Goal: Task Accomplishment & Management: Manage account settings

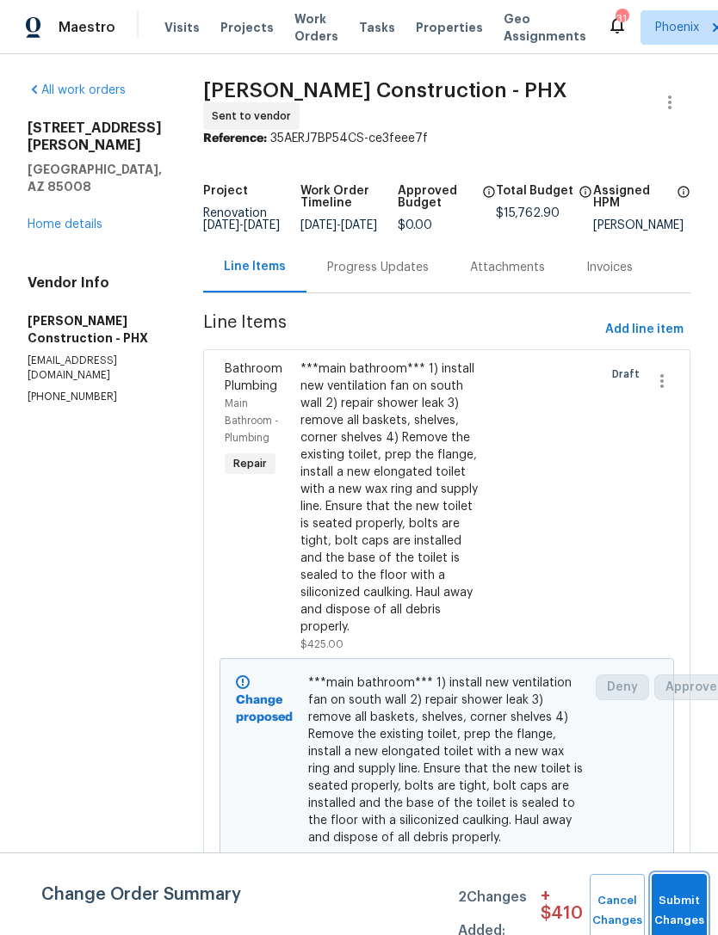
click at [690, 903] on button "Submit Changes" at bounding box center [678, 911] width 55 height 74
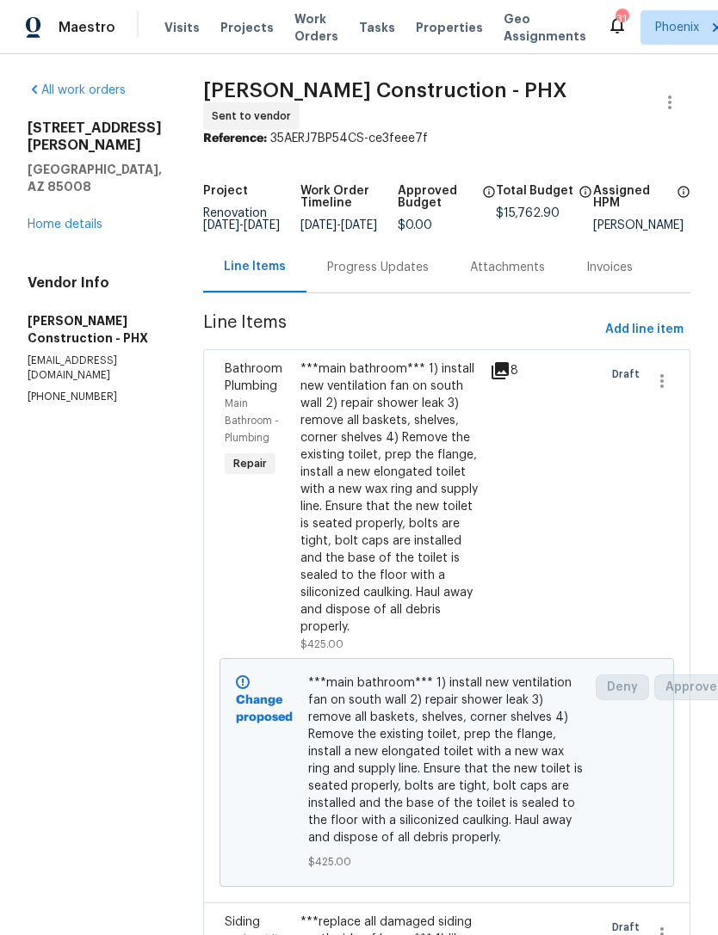
click at [56, 201] on div "All work orders 3235 E Willetta St Phoenix, AZ 85008 Home details Vendor Info S…" at bounding box center [95, 243] width 134 height 323
click at [63, 219] on link "Home details" at bounding box center [65, 225] width 75 height 12
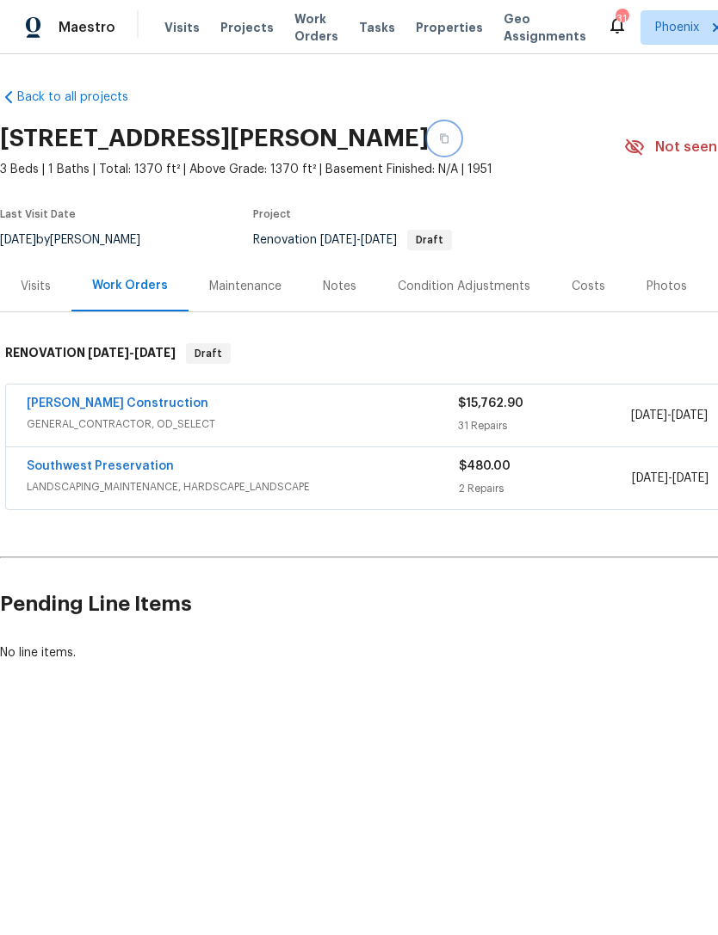
click at [460, 142] on button "button" at bounding box center [444, 138] width 31 height 31
click at [460, 139] on button "button" at bounding box center [444, 138] width 31 height 31
click at [72, 405] on link "Strasser Construction" at bounding box center [118, 404] width 182 height 12
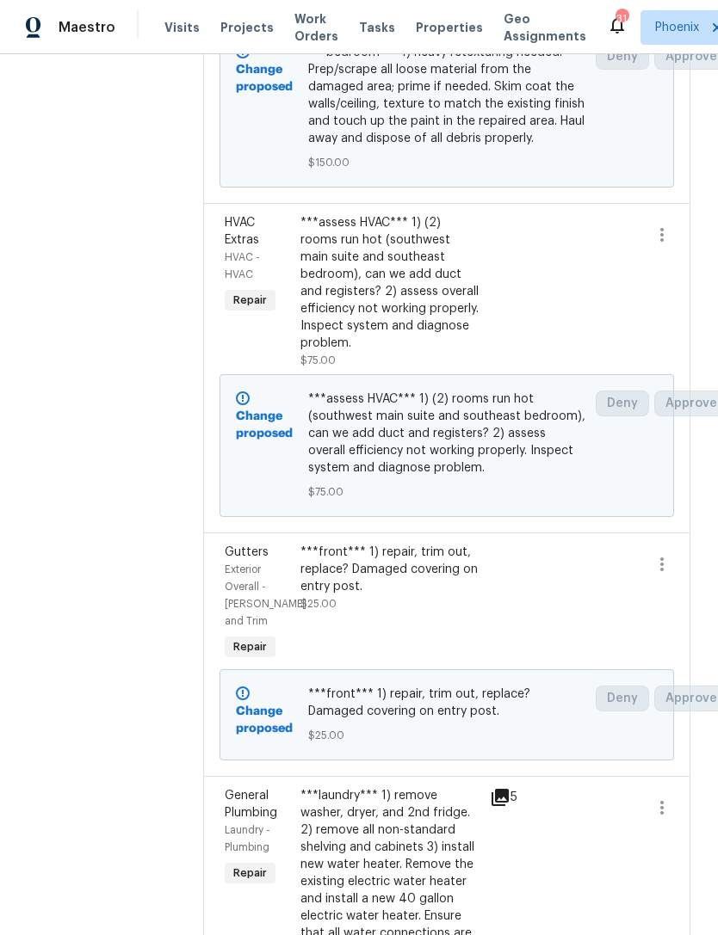
scroll to position [8951, 0]
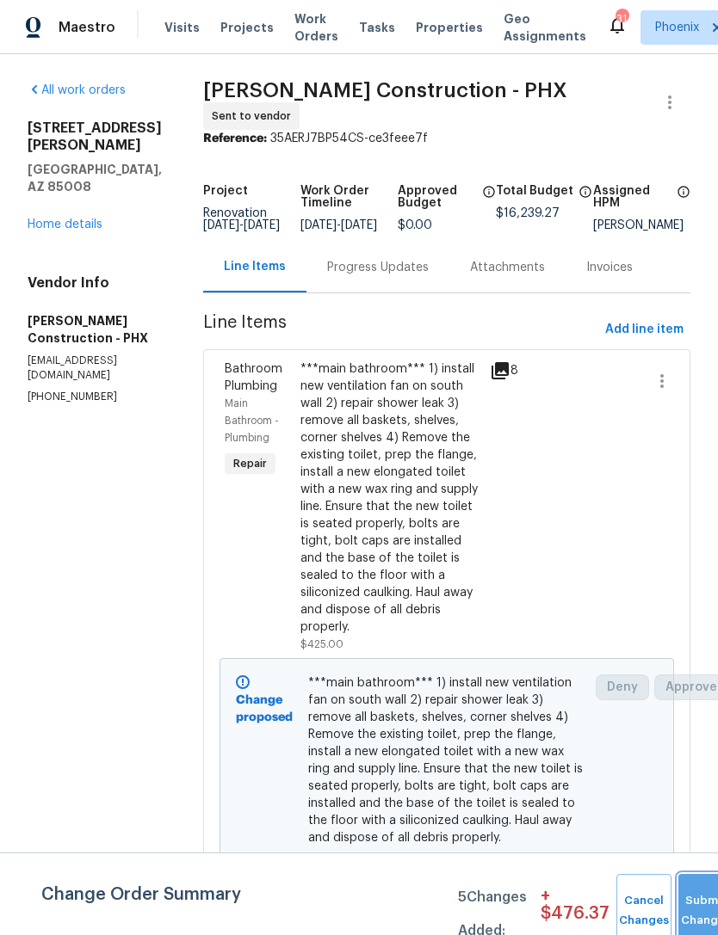
click at [687, 910] on span "Submit Changes" at bounding box center [706, 912] width 38 height 40
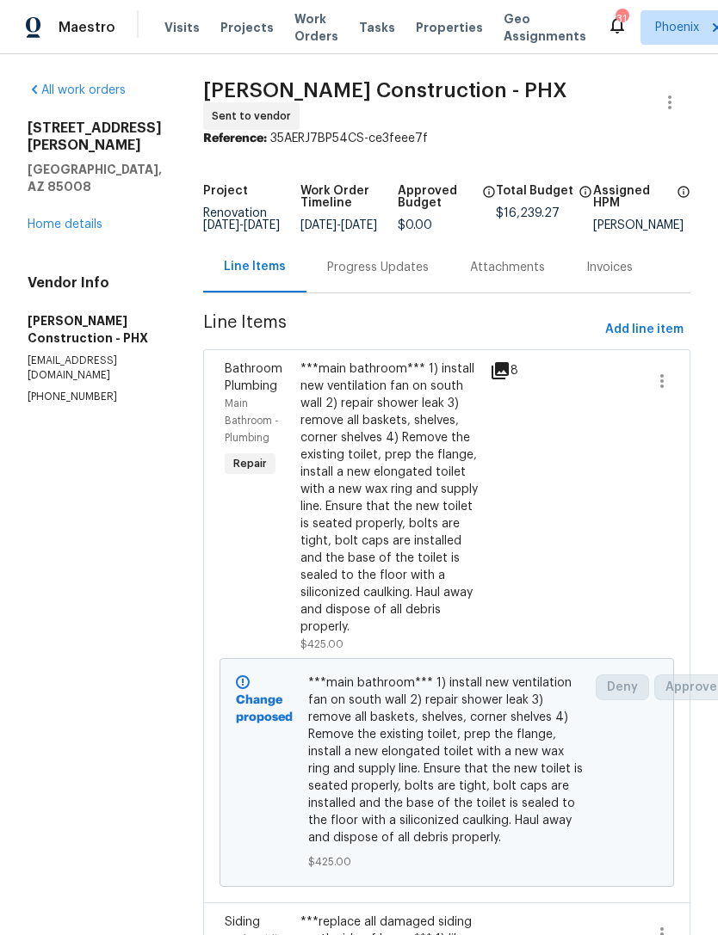
click at [53, 219] on link "Home details" at bounding box center [65, 225] width 75 height 12
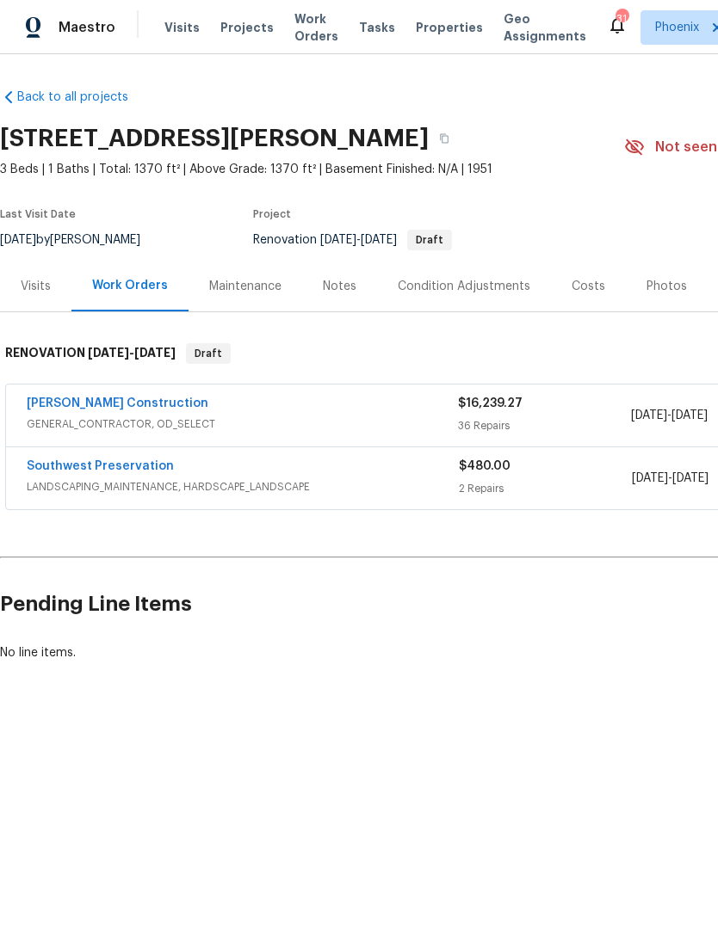
click at [353, 296] on div "Notes" at bounding box center [339, 286] width 75 height 51
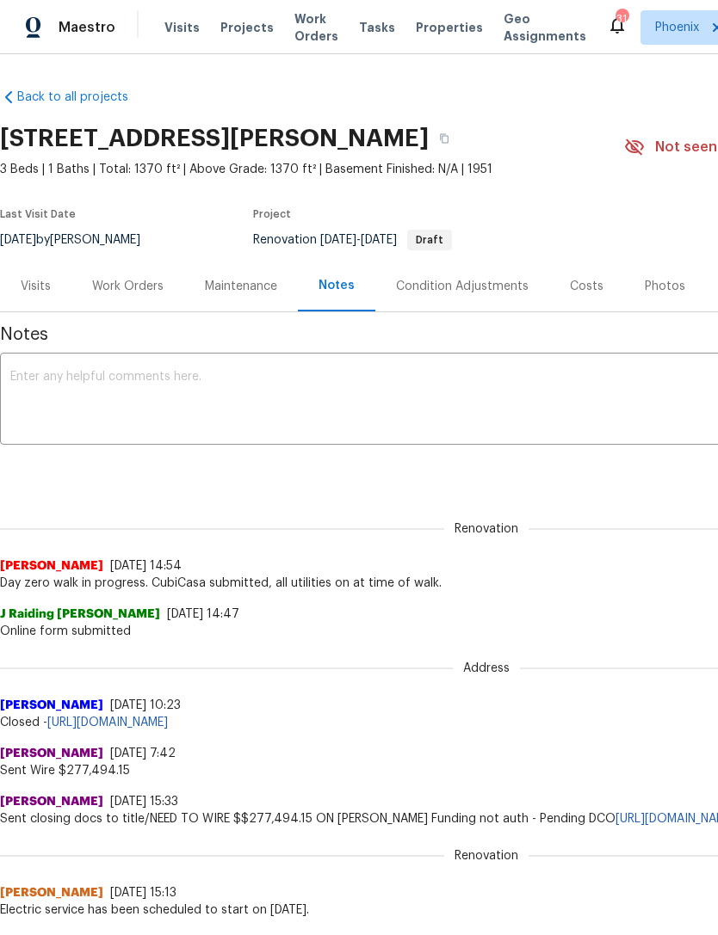
click at [411, 387] on textarea at bounding box center [486, 401] width 952 height 60
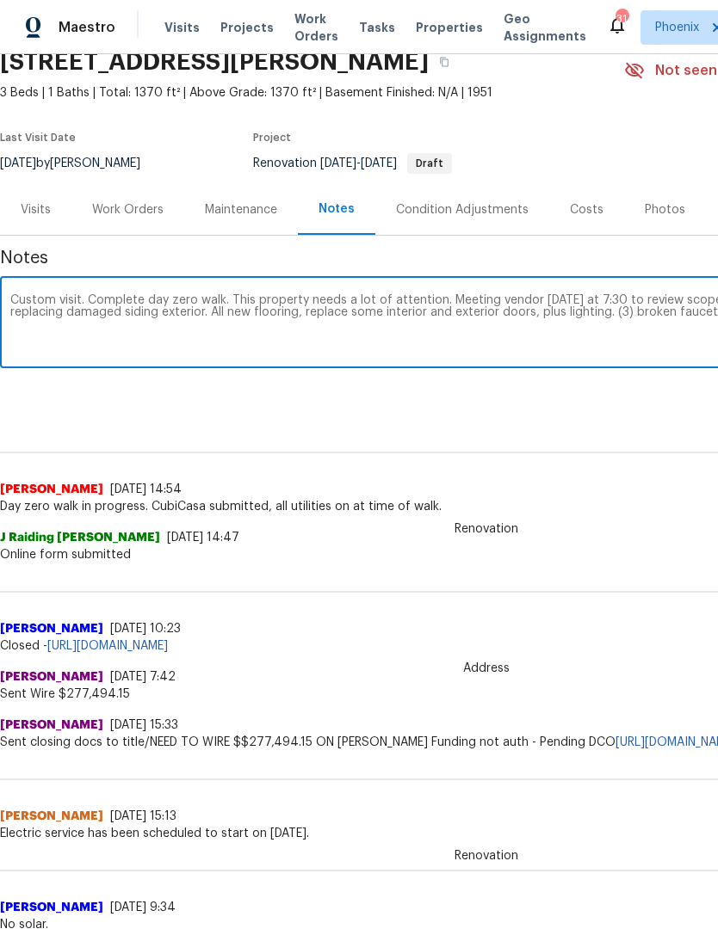
scroll to position [77, 255]
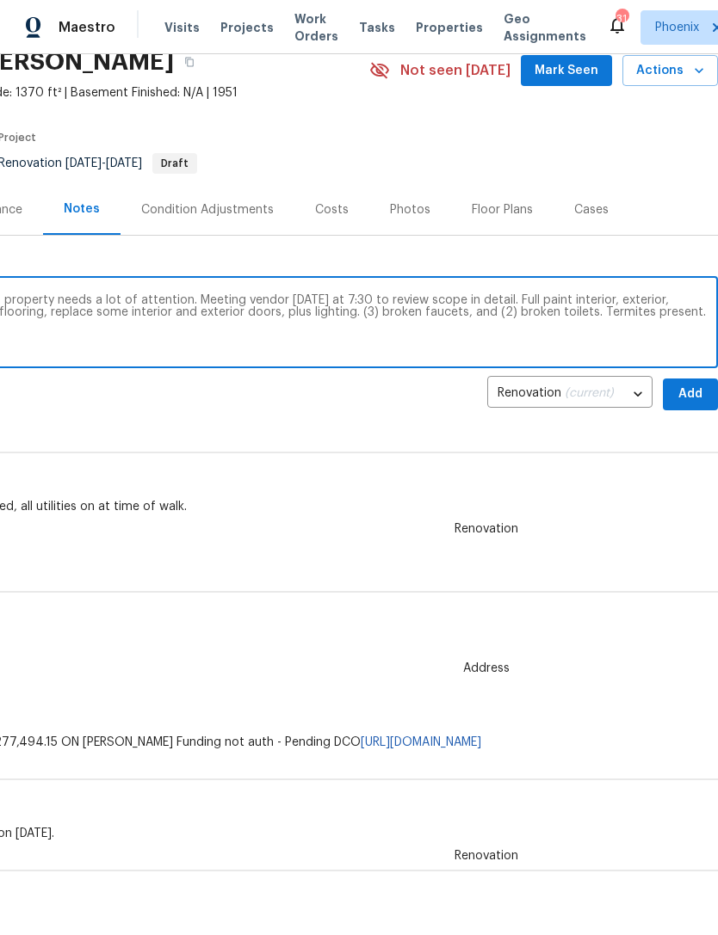
type textarea "Custom visit. Complete day zero walk. This property needs a lot of attention. M…"
click at [695, 387] on span "Add" at bounding box center [690, 395] width 28 height 22
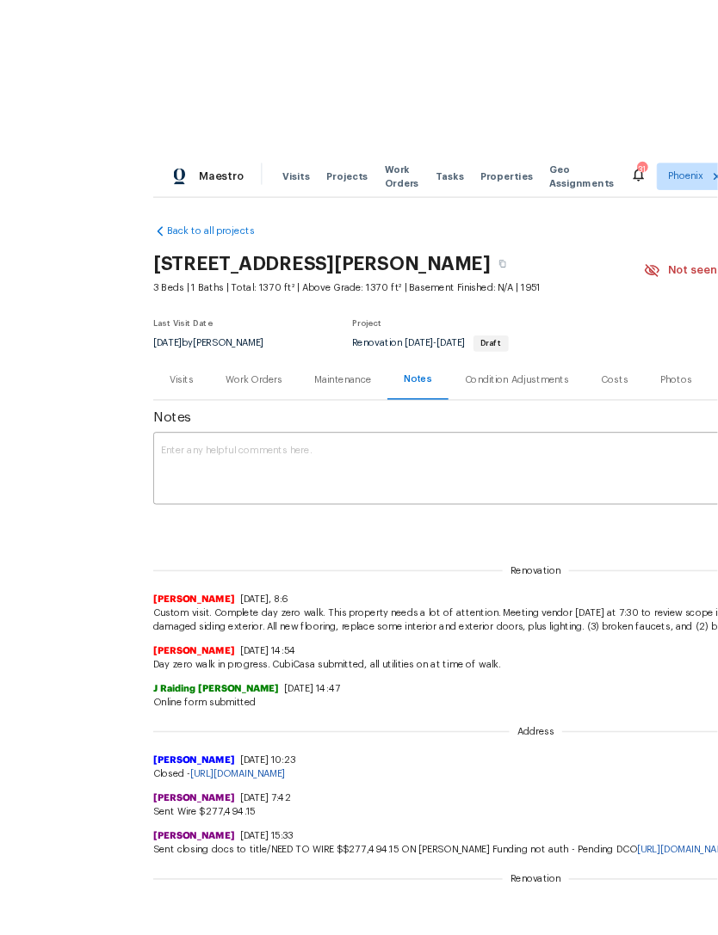
scroll to position [10, 0]
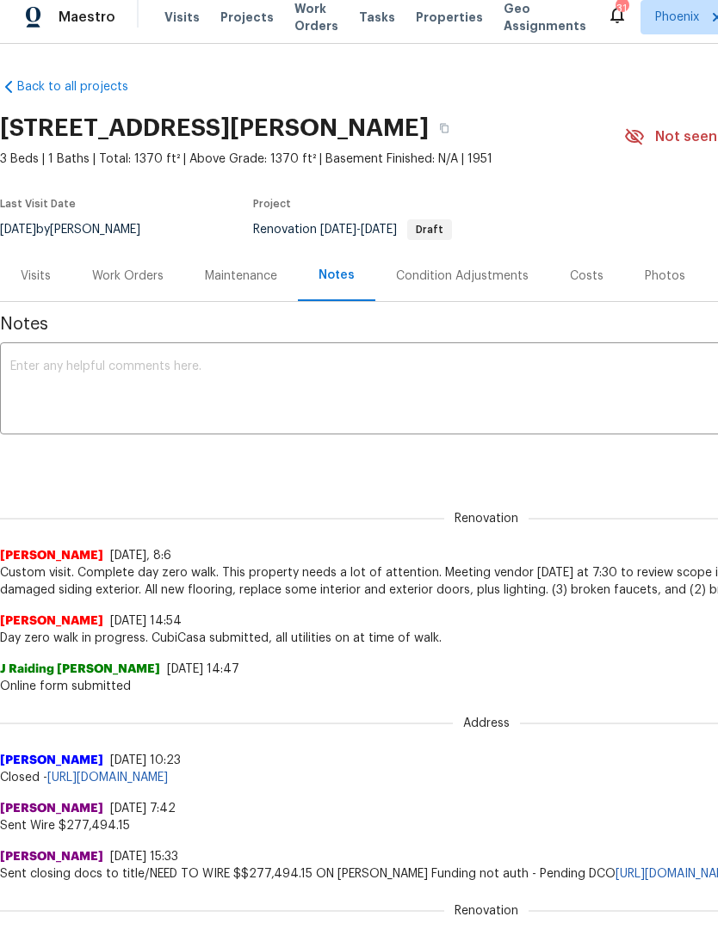
click at [129, 270] on div "Work Orders" at bounding box center [127, 276] width 71 height 17
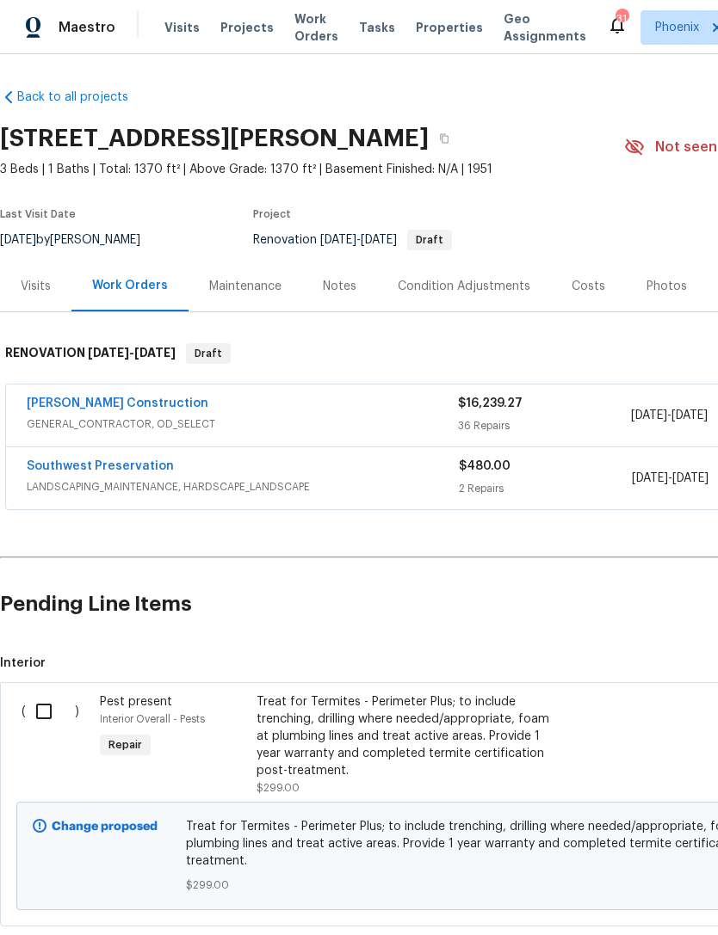
click at [47, 713] on input "checkbox" at bounding box center [50, 712] width 49 height 36
checkbox input "true"
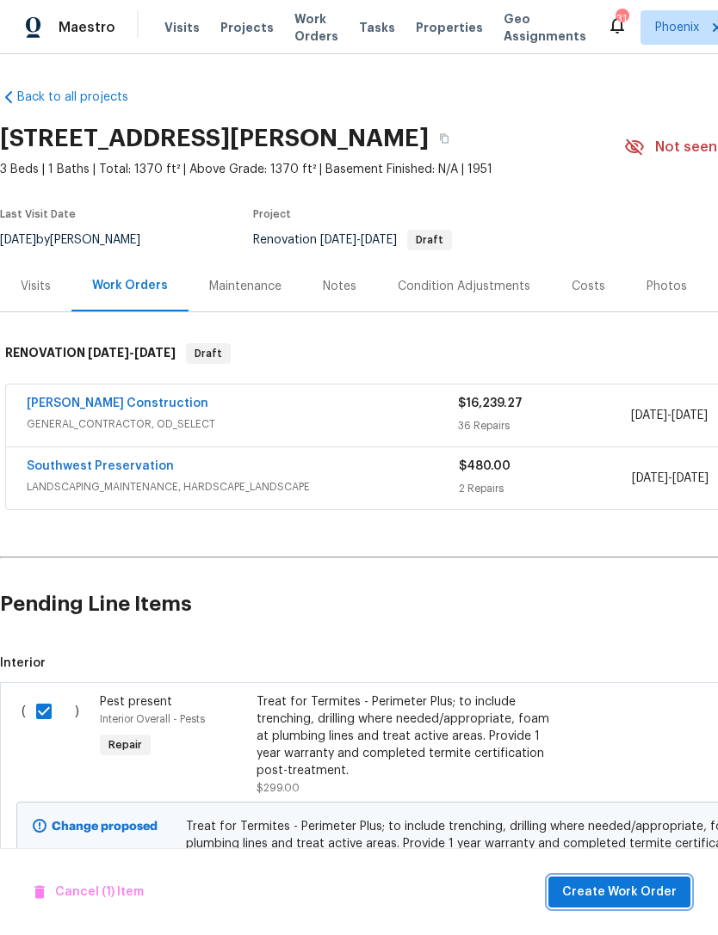
click at [651, 893] on span "Create Work Order" at bounding box center [619, 893] width 114 height 22
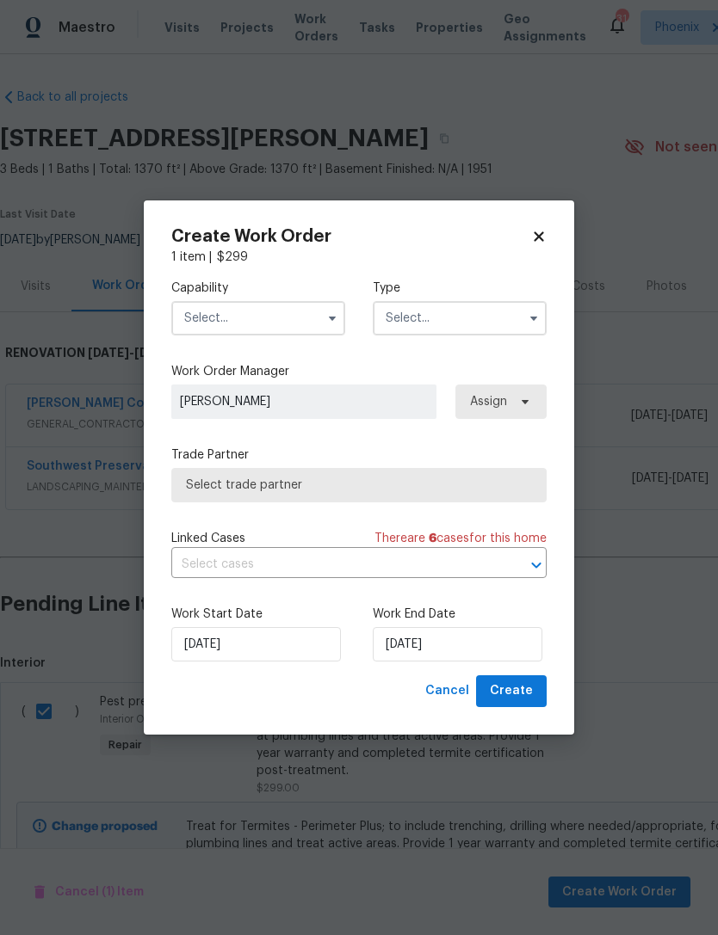
click at [273, 319] on input "text" at bounding box center [258, 318] width 174 height 34
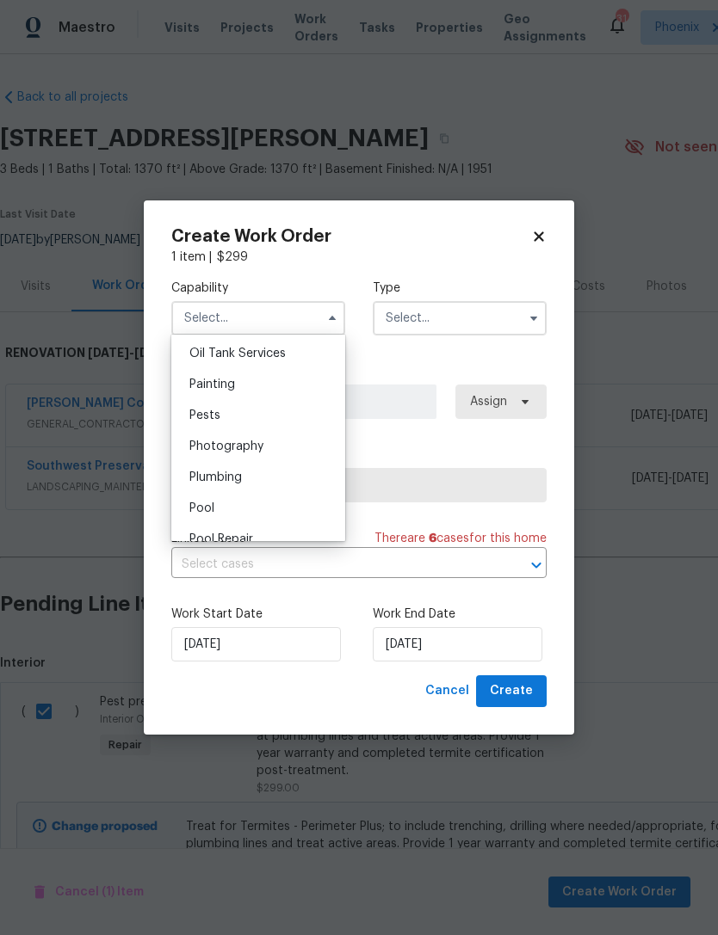
scroll to position [1447, 0]
click at [231, 376] on div "Pests" at bounding box center [258, 384] width 165 height 31
type input "Pests"
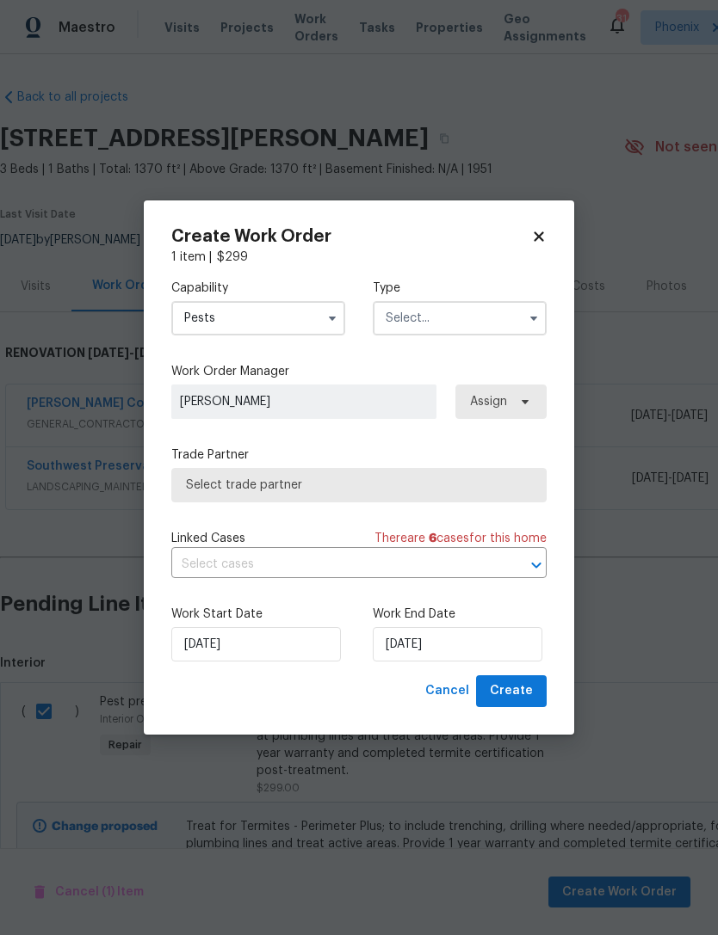
click at [448, 322] on input "text" at bounding box center [460, 318] width 174 height 34
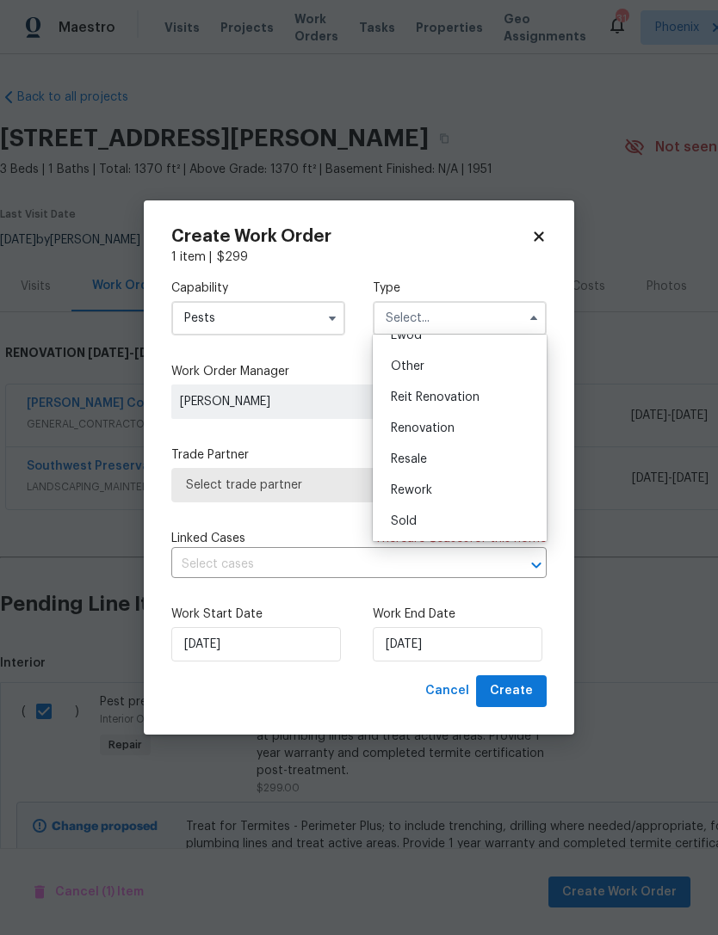
scroll to position [205, 0]
click at [464, 429] on div "Renovation" at bounding box center [459, 428] width 165 height 31
type input "Renovation"
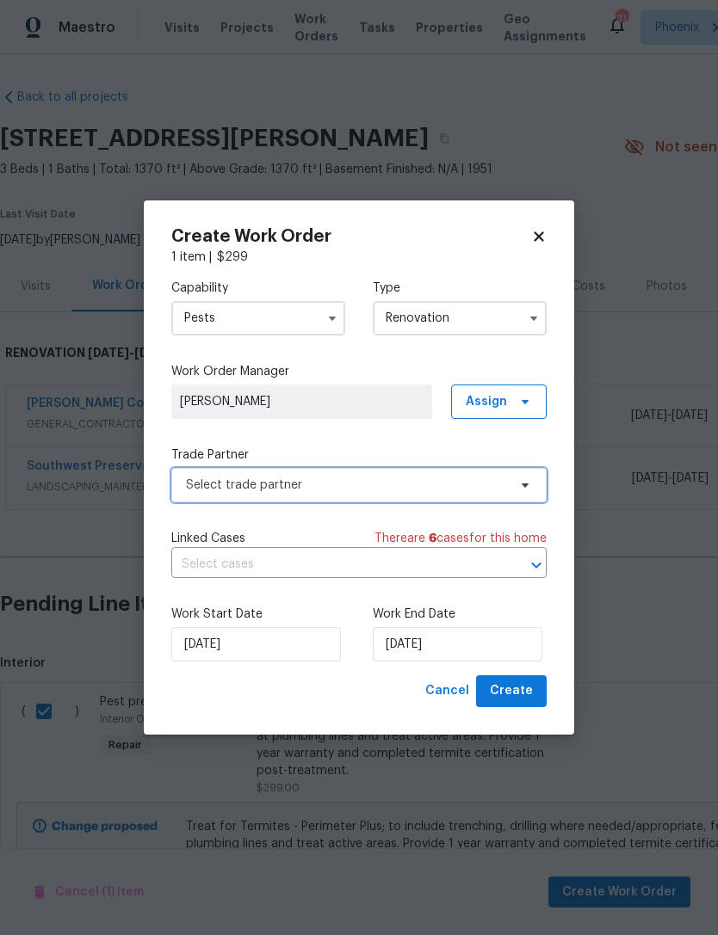
click at [495, 484] on span "Select trade partner" at bounding box center [346, 485] width 321 height 17
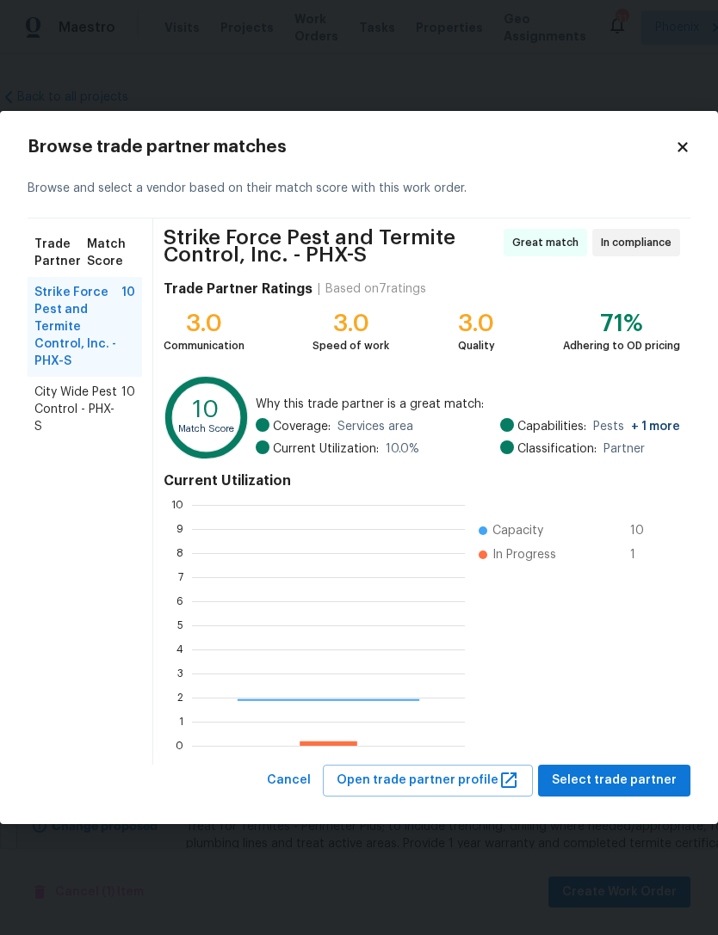
scroll to position [241, 273]
click at [48, 404] on span "City Wide Pest Control - PHX-S" at bounding box center [77, 410] width 87 height 52
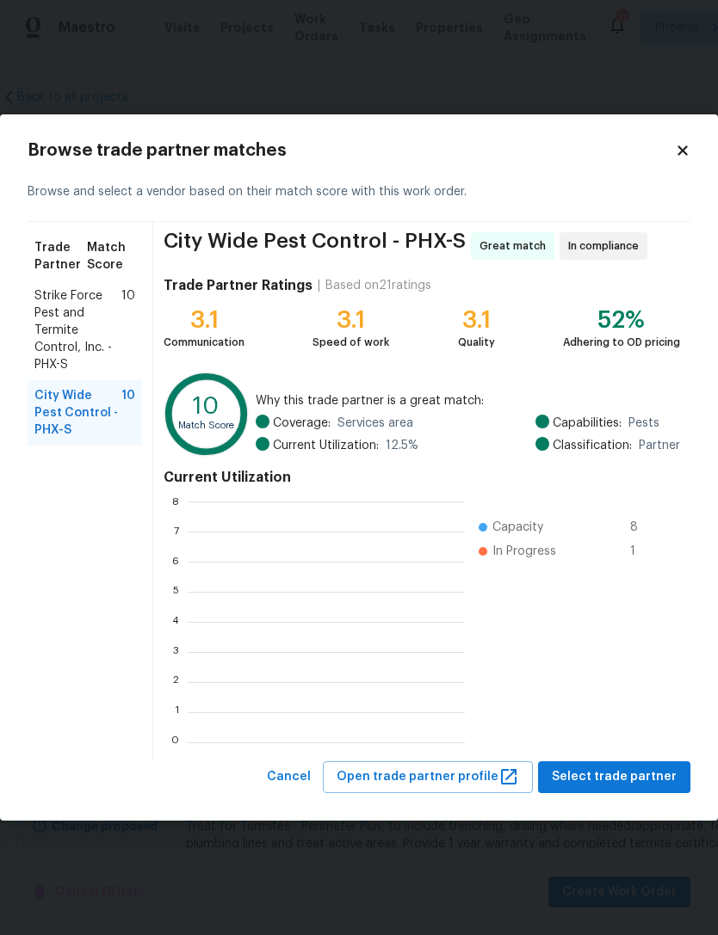
scroll to position [241, 277]
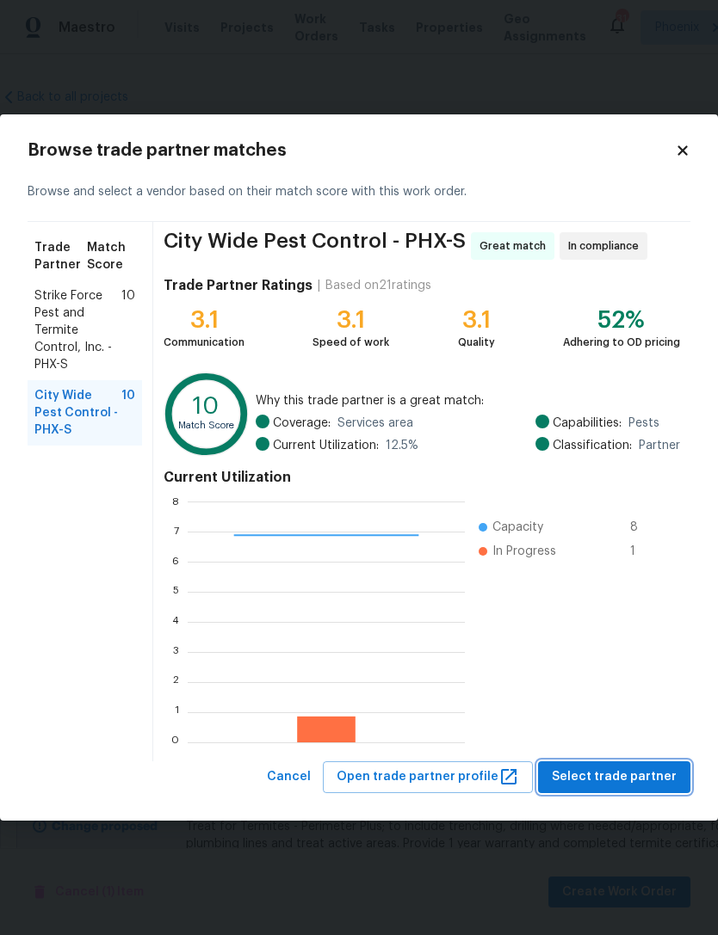
click at [639, 775] on span "Select trade partner" at bounding box center [614, 778] width 125 height 22
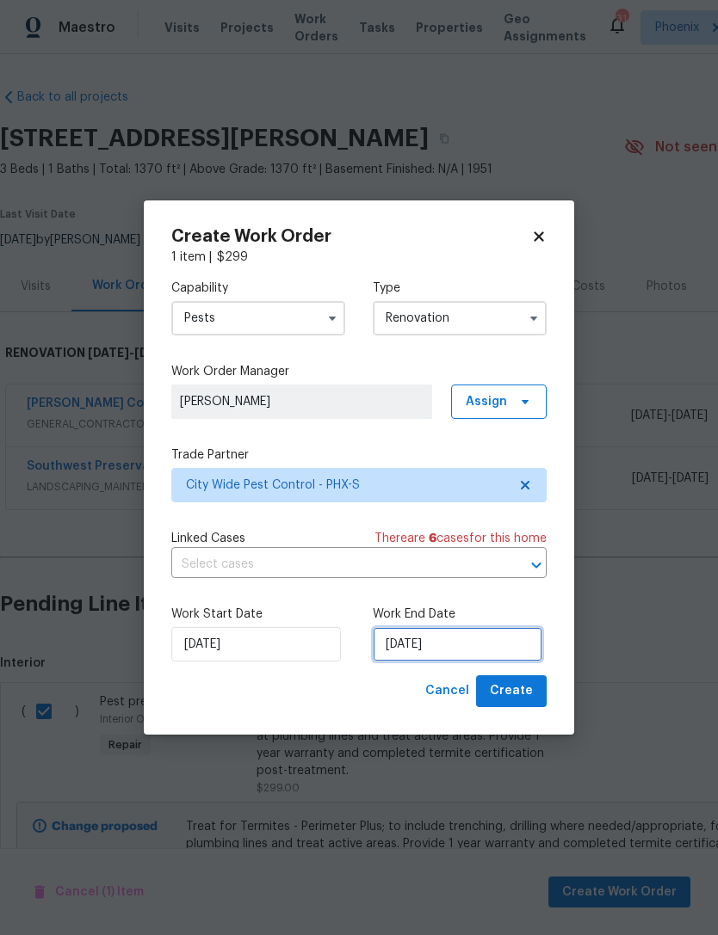
click at [505, 656] on input "[DATE]" at bounding box center [458, 644] width 170 height 34
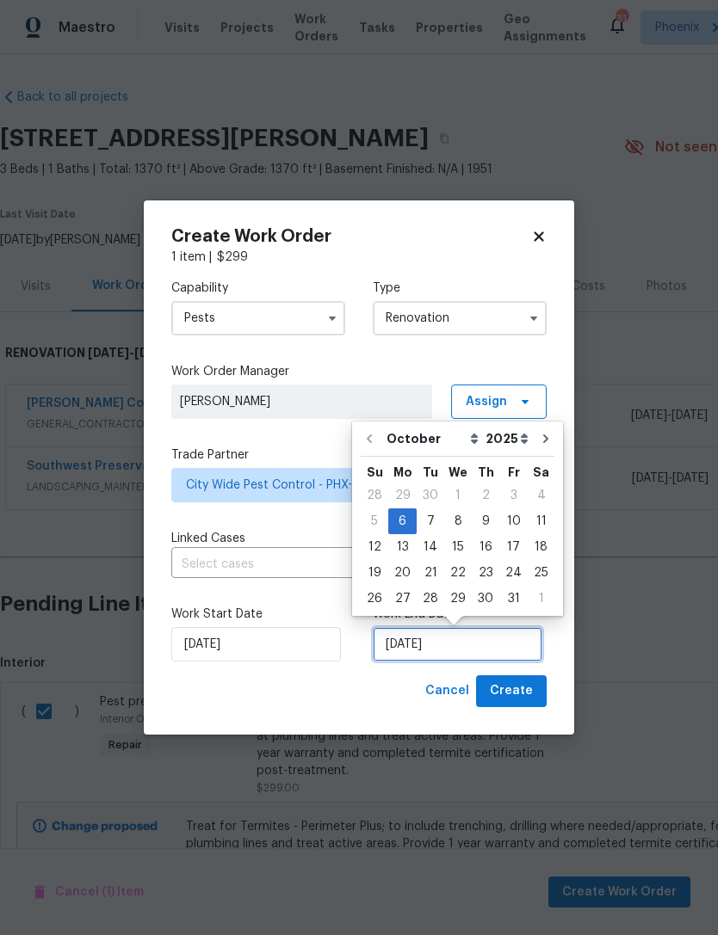
scroll to position [32, 0]
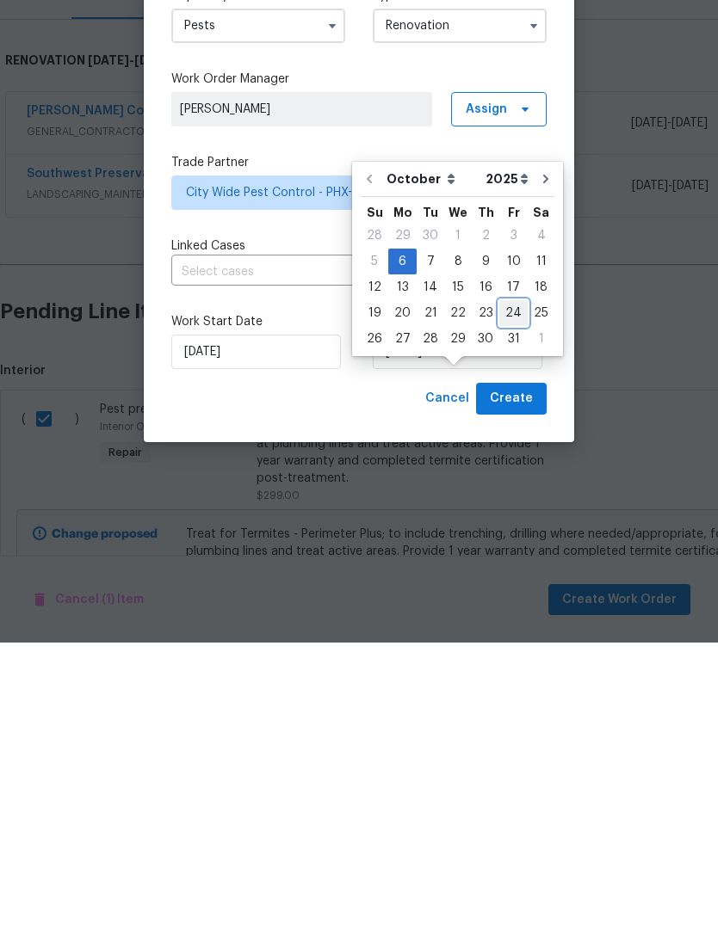
click at [518, 594] on div "24" at bounding box center [513, 606] width 28 height 24
type input "[DATE]"
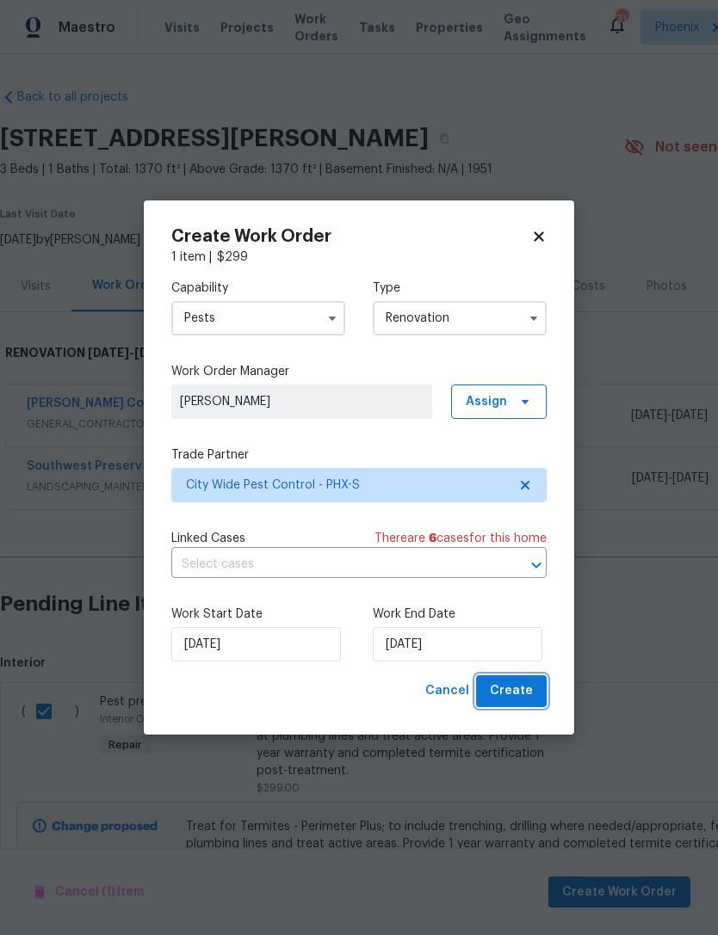
click at [528, 693] on span "Create" at bounding box center [511, 692] width 43 height 22
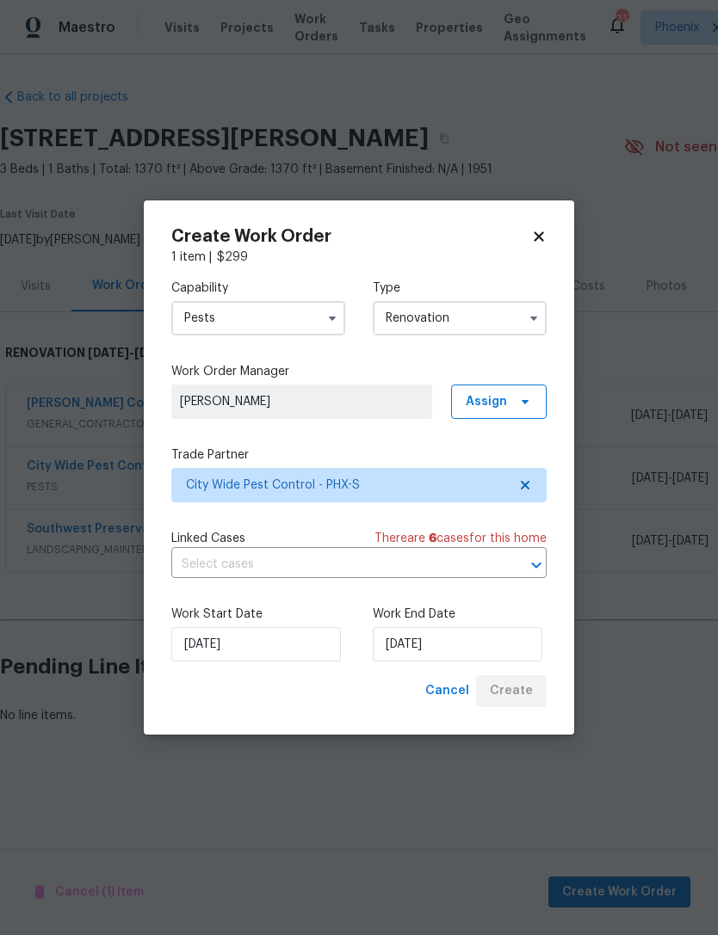
scroll to position [0, 0]
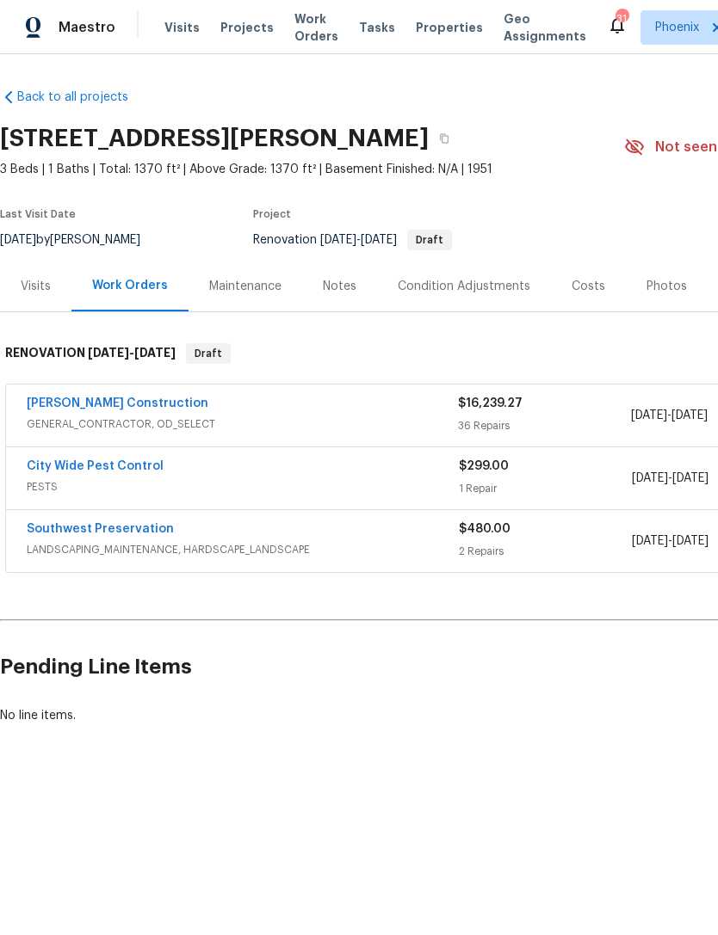
click at [90, 469] on link "City Wide Pest Control" at bounding box center [95, 466] width 137 height 12
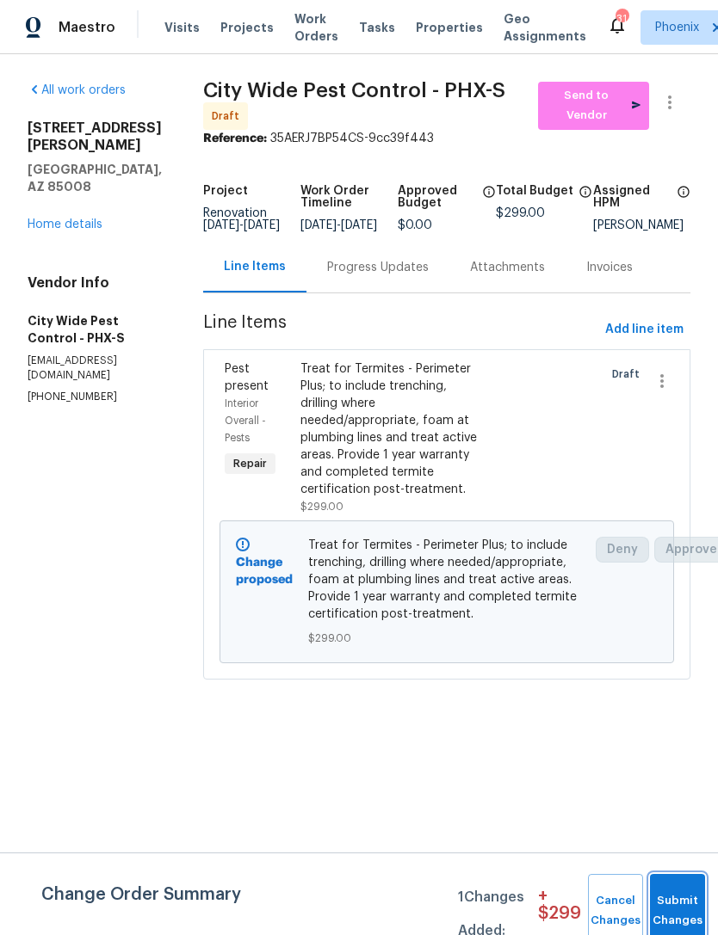
click at [679, 904] on button "Submit Changes" at bounding box center [677, 911] width 55 height 74
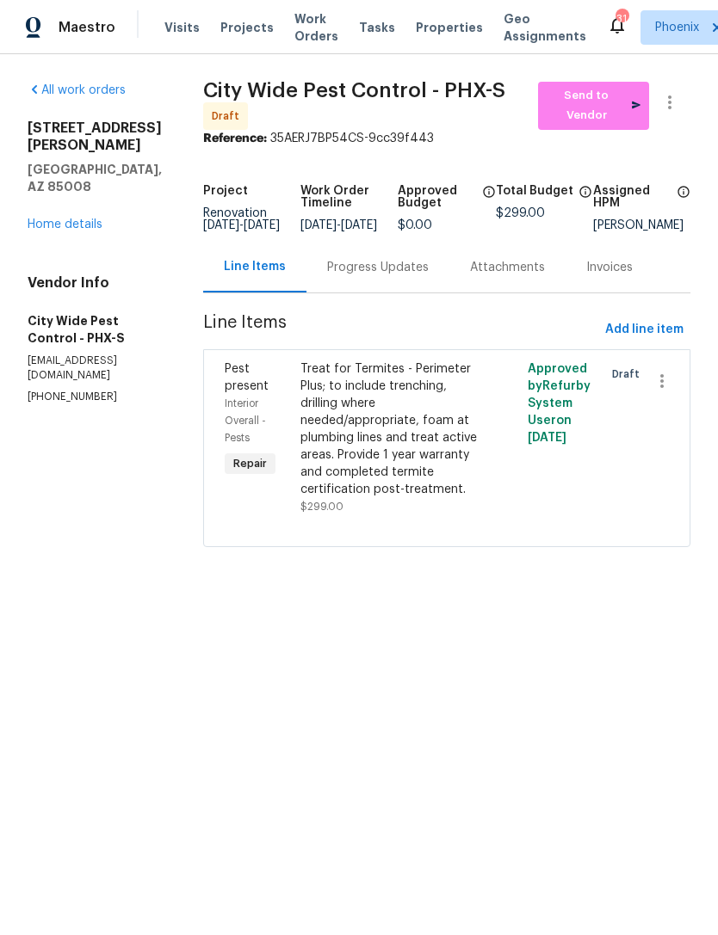
click at [52, 219] on link "Home details" at bounding box center [65, 225] width 75 height 12
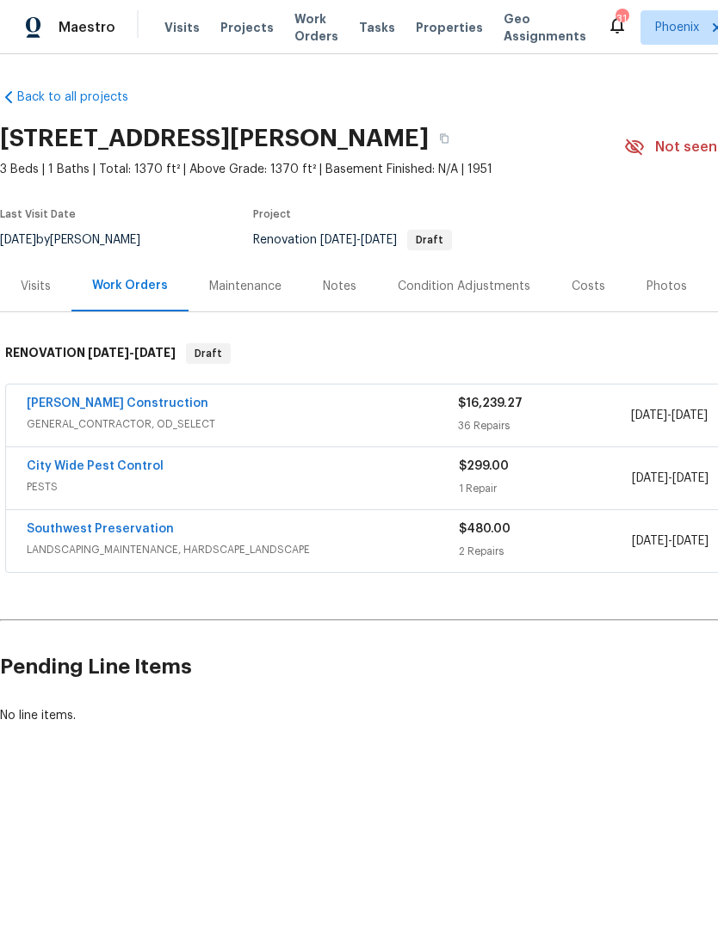
click at [76, 533] on link "Southwest Preservation" at bounding box center [100, 529] width 147 height 12
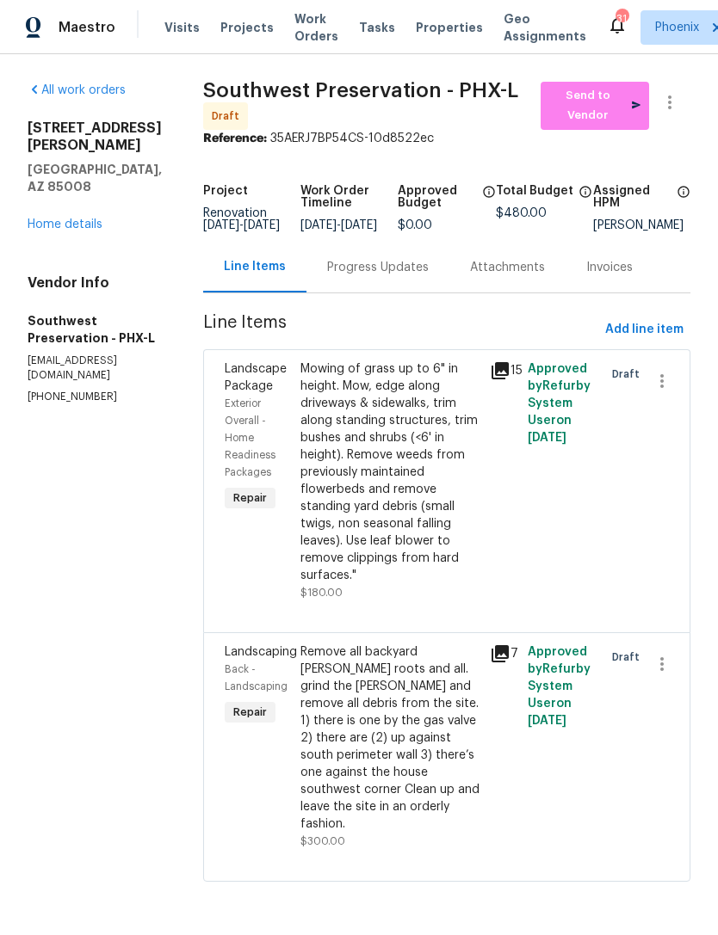
click at [58, 219] on link "Home details" at bounding box center [65, 225] width 75 height 12
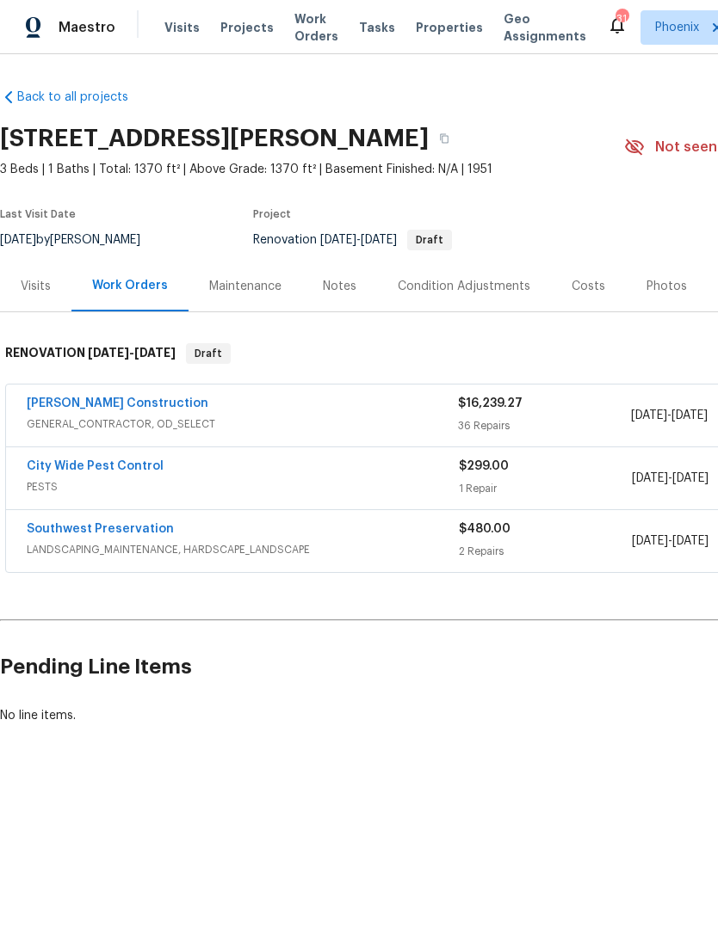
click at [77, 409] on link "[PERSON_NAME] Construction" at bounding box center [118, 404] width 182 height 12
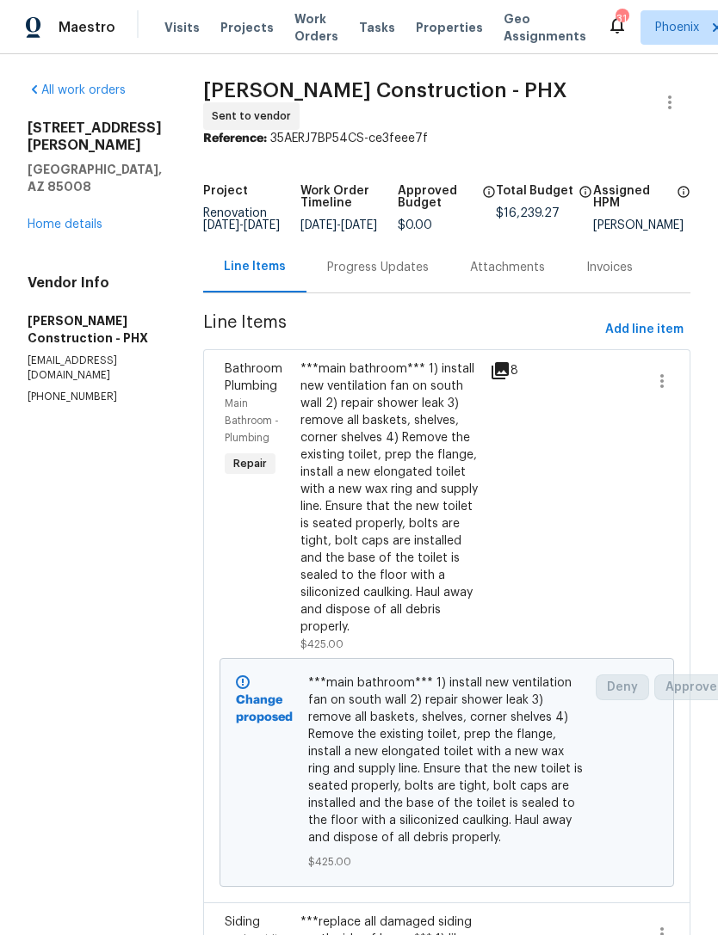
click at [69, 219] on link "Home details" at bounding box center [65, 225] width 75 height 12
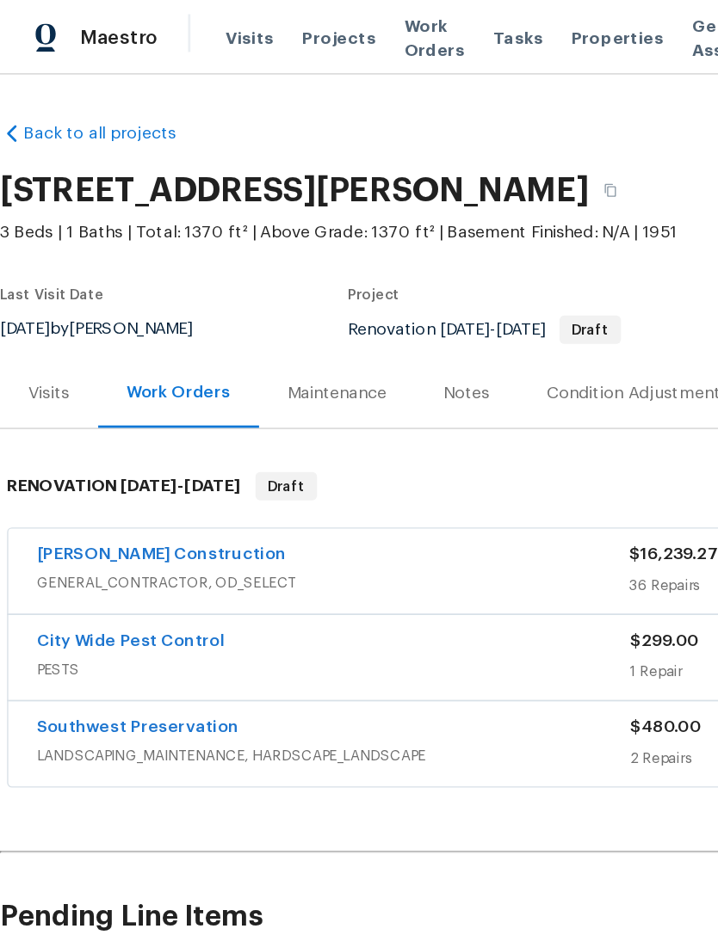
click at [66, 408] on link "[PERSON_NAME] Construction" at bounding box center [118, 404] width 182 height 12
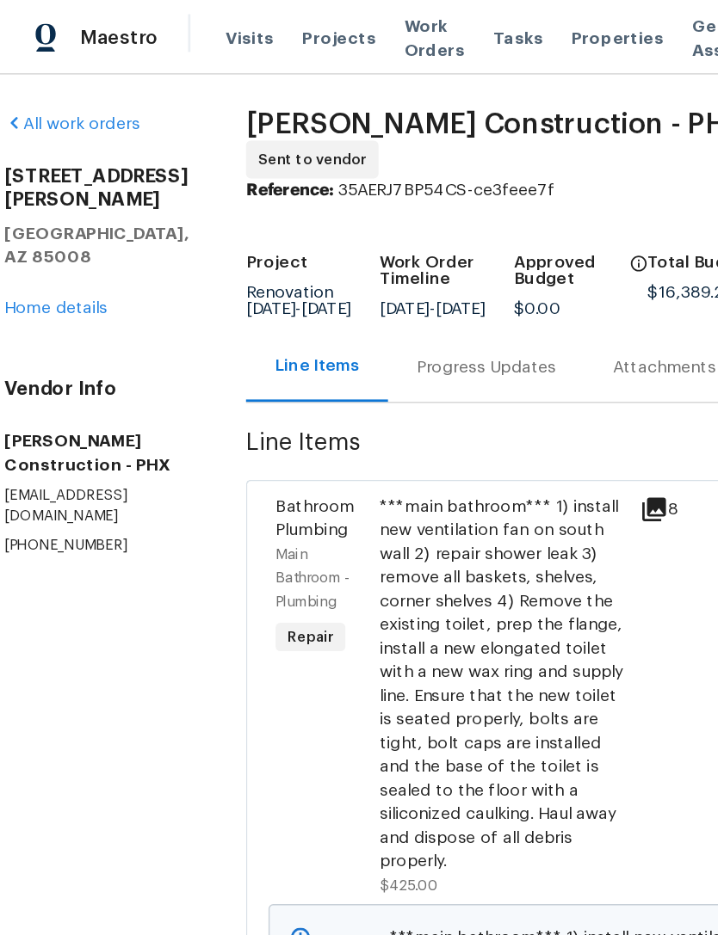
scroll to position [0, 23]
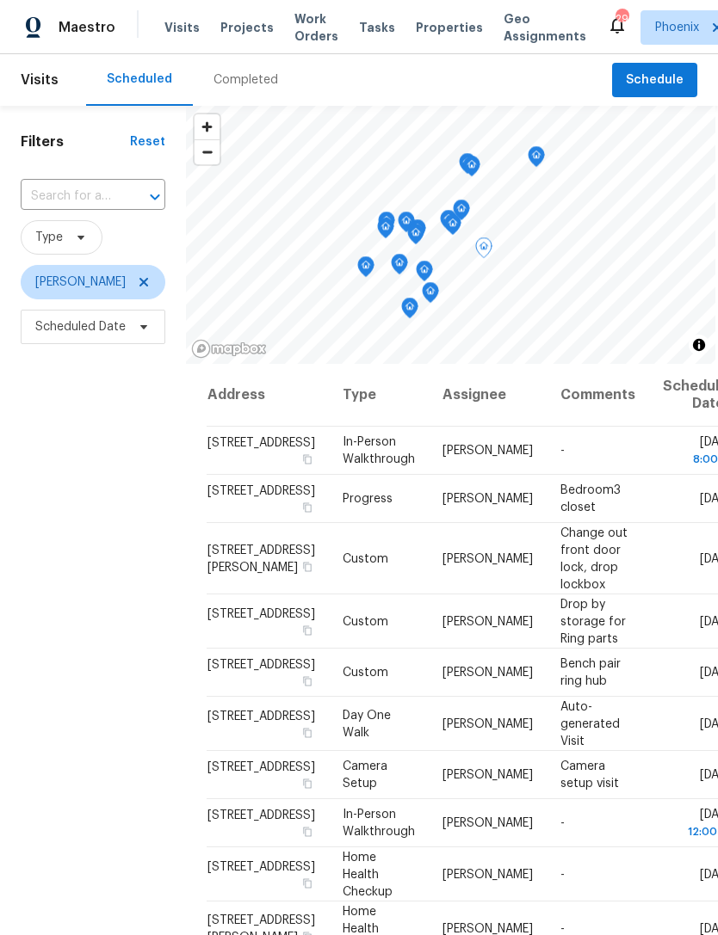
click at [0, 0] on icon at bounding box center [0, 0] width 0 height 0
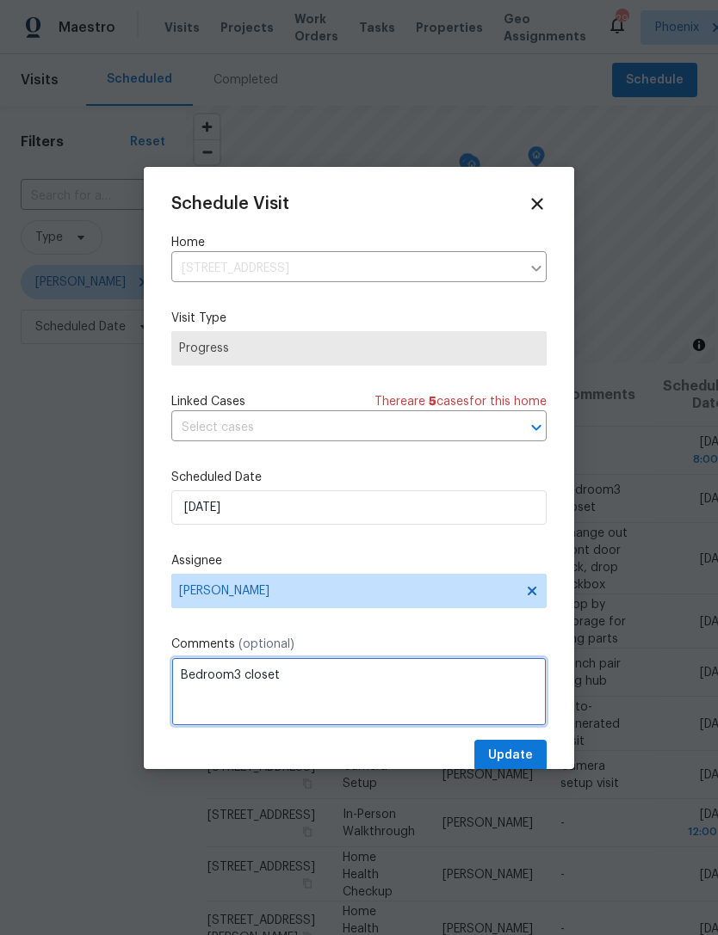
click at [412, 701] on textarea "Bedroom3 closet" at bounding box center [358, 691] width 375 height 69
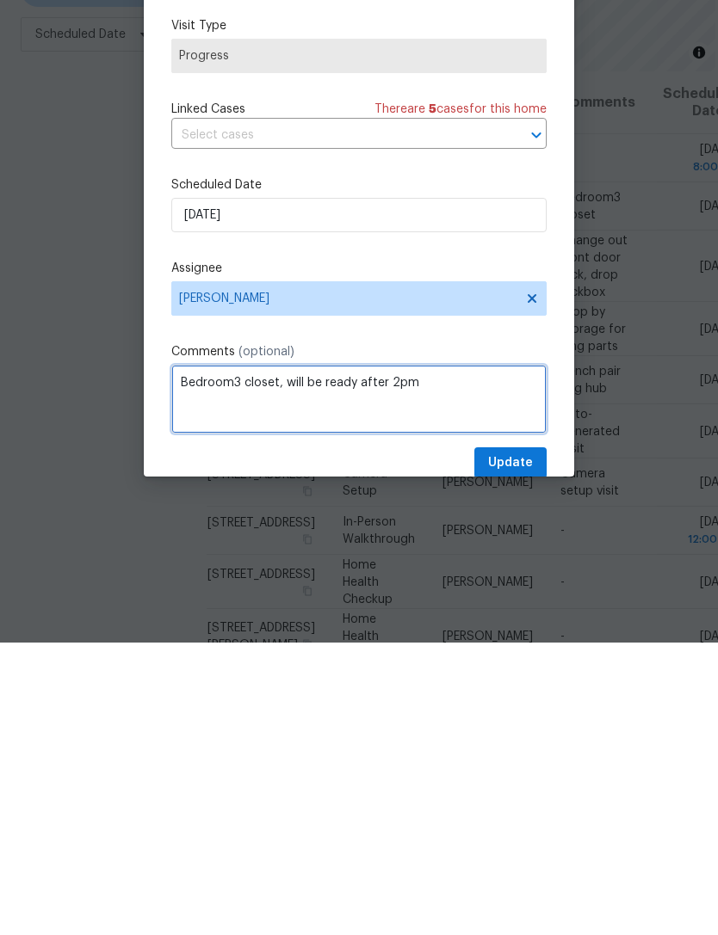
type textarea "Bedroom3 closet, will be ready after 2pm"
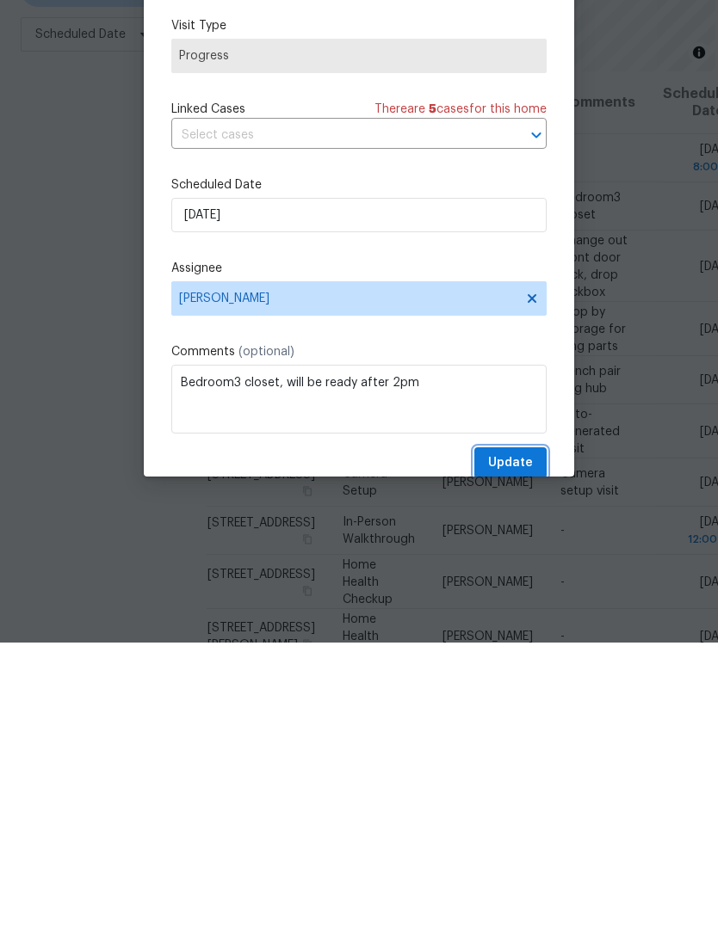
click at [533, 740] on button "Update" at bounding box center [510, 756] width 72 height 32
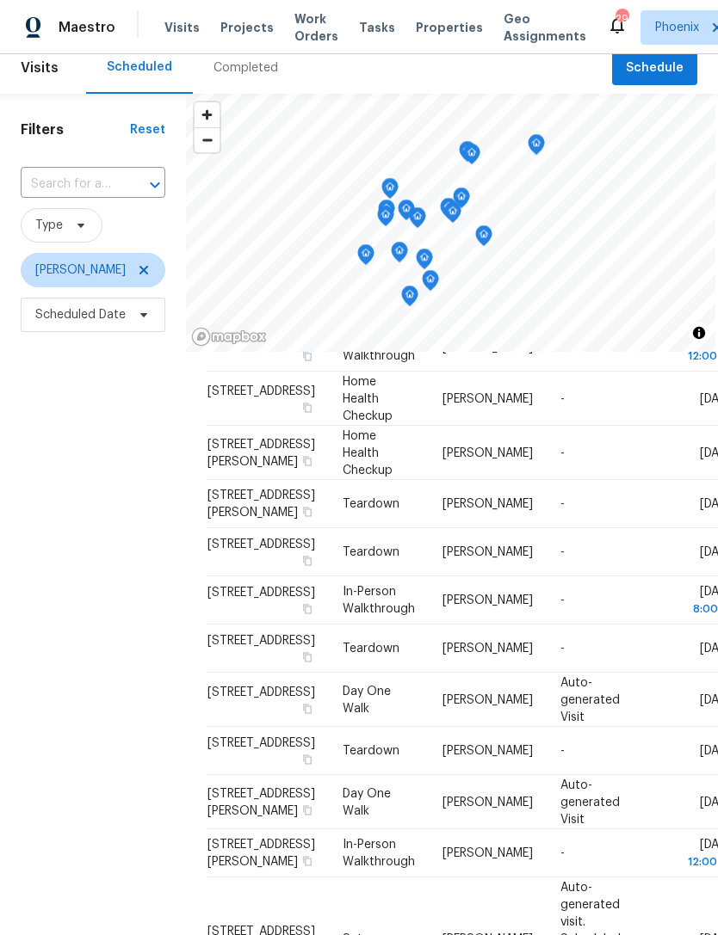
scroll to position [15, 0]
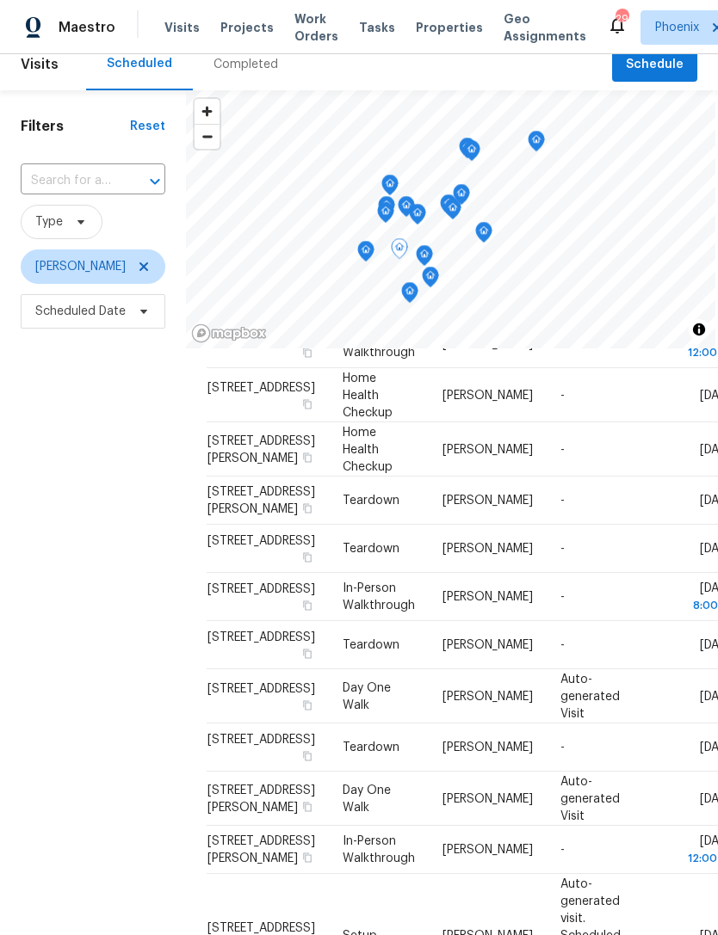
click at [0, 0] on icon at bounding box center [0, 0] width 0 height 0
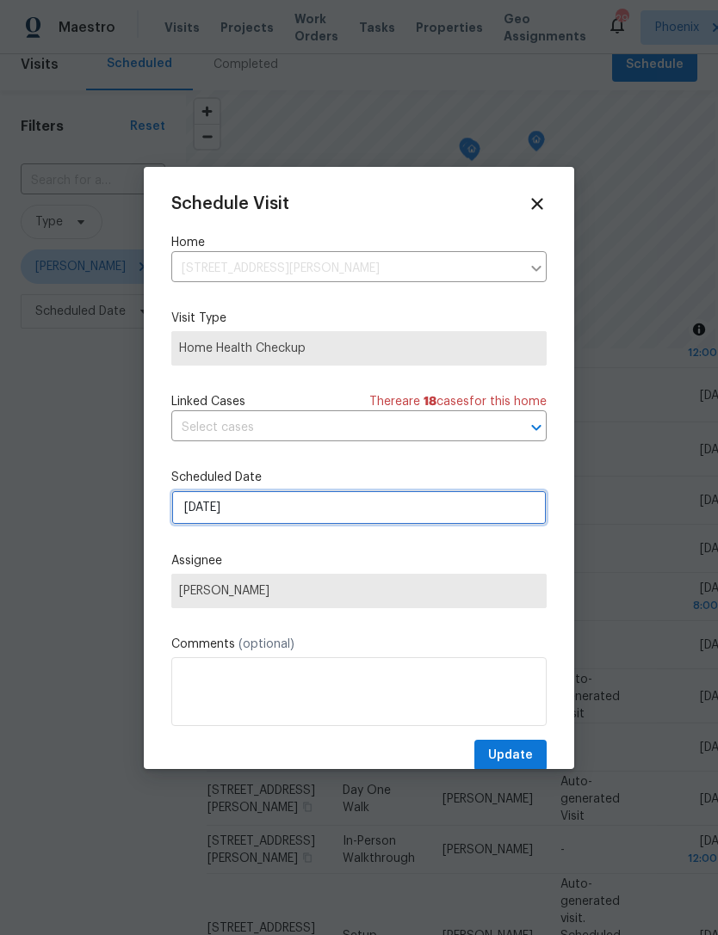
click at [349, 511] on input "10/7/2025" at bounding box center [358, 508] width 375 height 34
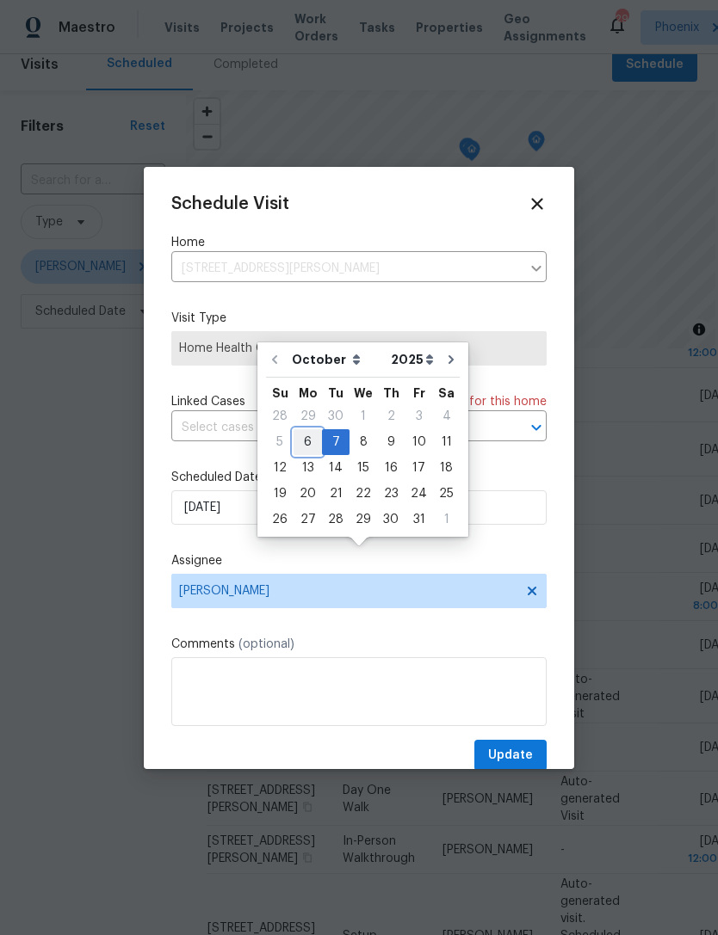
click at [306, 430] on div "6" at bounding box center [307, 442] width 28 height 24
type input "[DATE]"
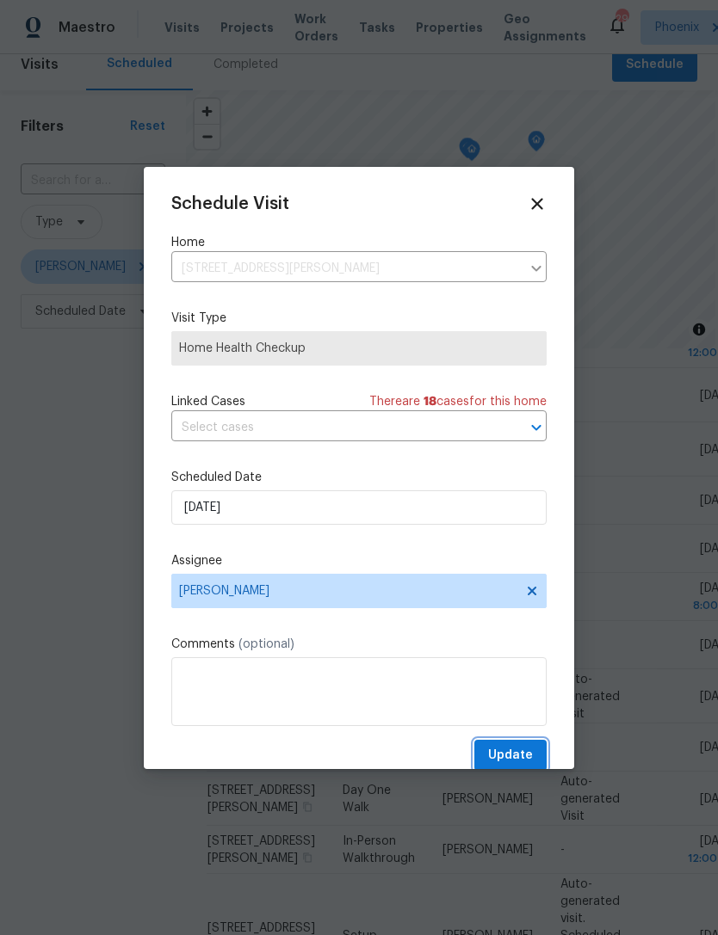
click at [527, 751] on span "Update" at bounding box center [510, 756] width 45 height 22
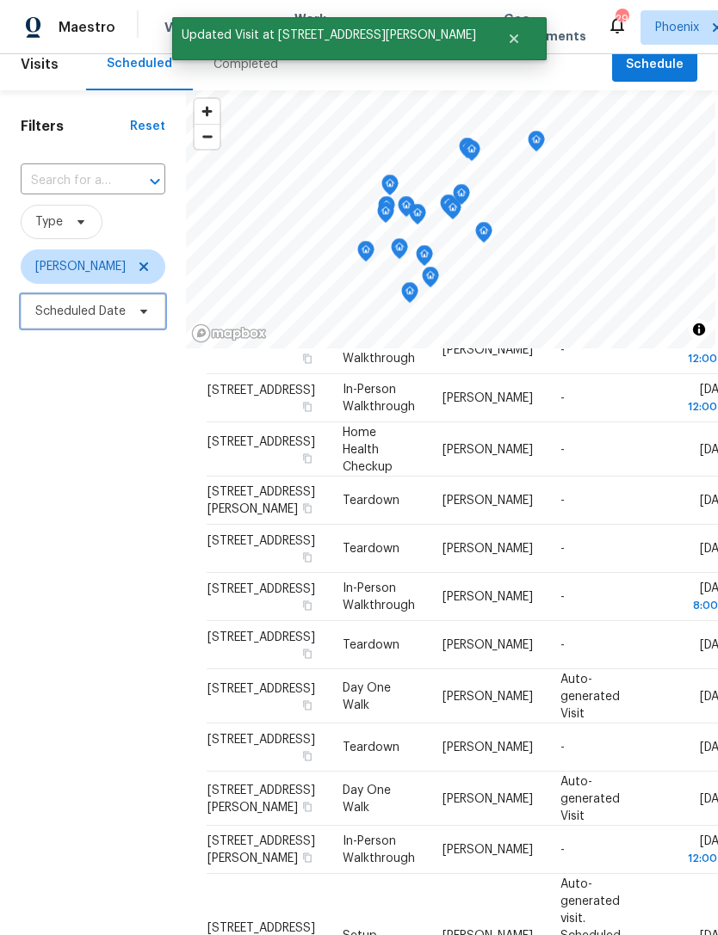
click at [90, 303] on span "Scheduled Date" at bounding box center [80, 311] width 90 height 17
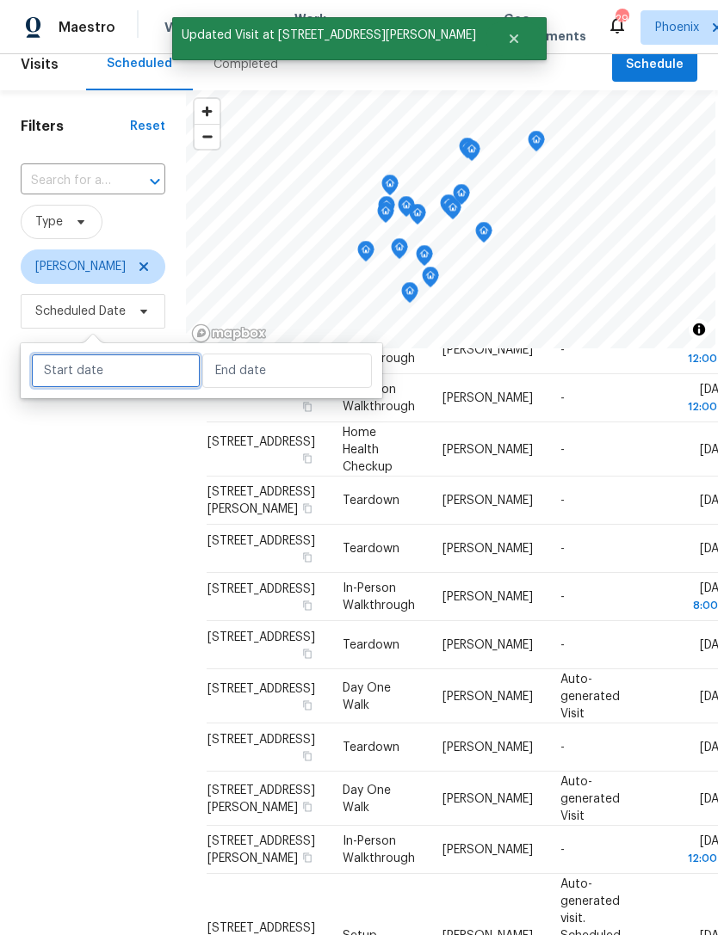
click at [140, 354] on input "text" at bounding box center [116, 371] width 170 height 34
select select "9"
select select "2025"
select select "10"
select select "2025"
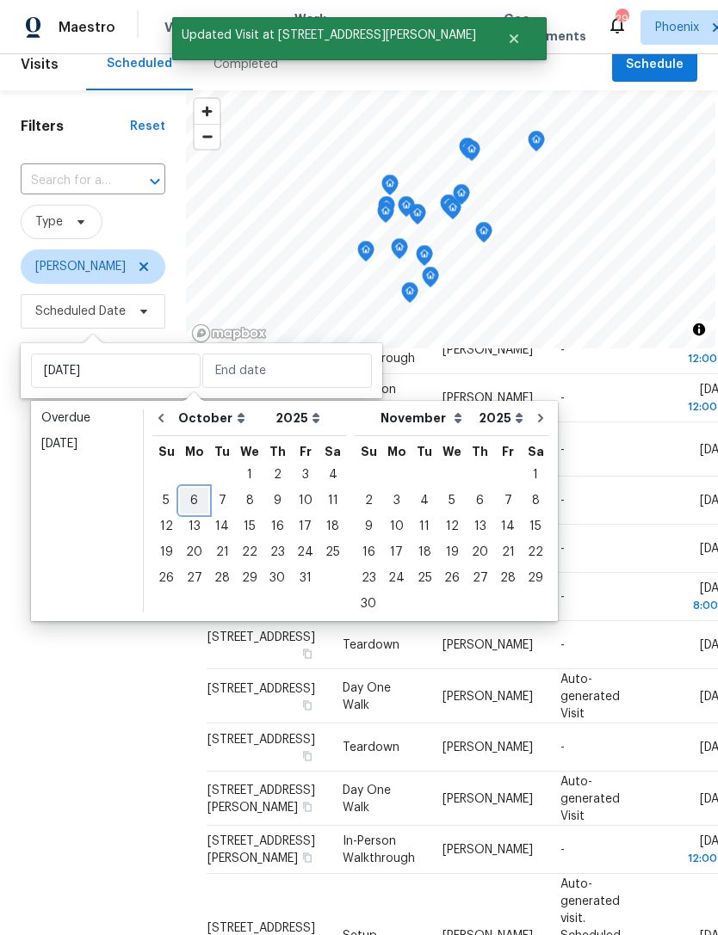
click at [194, 489] on div "6" at bounding box center [194, 501] width 28 height 24
type input "Mon, Oct 06"
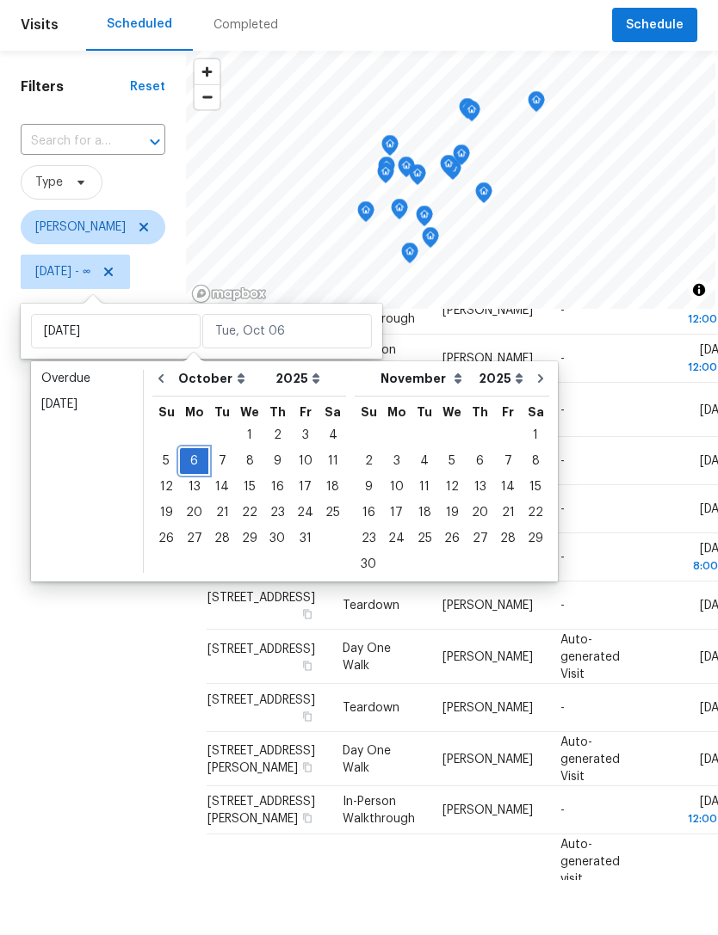
click at [199, 503] on div "6" at bounding box center [194, 516] width 28 height 26
type input "Mon, Oct 06"
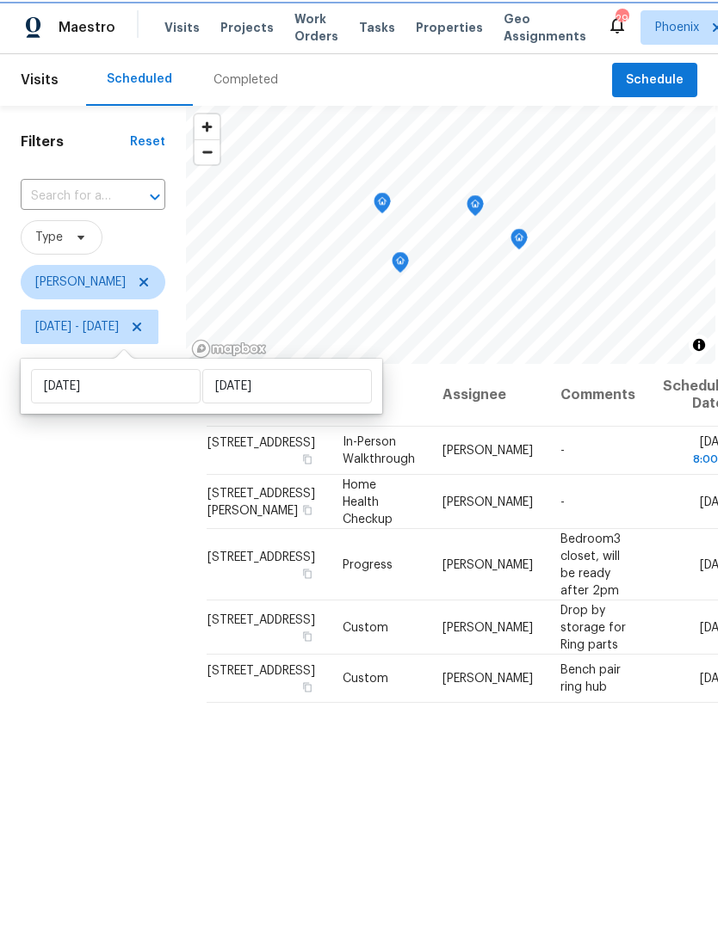
click at [527, 244] on icon "Map marker" at bounding box center [518, 240] width 15 height 20
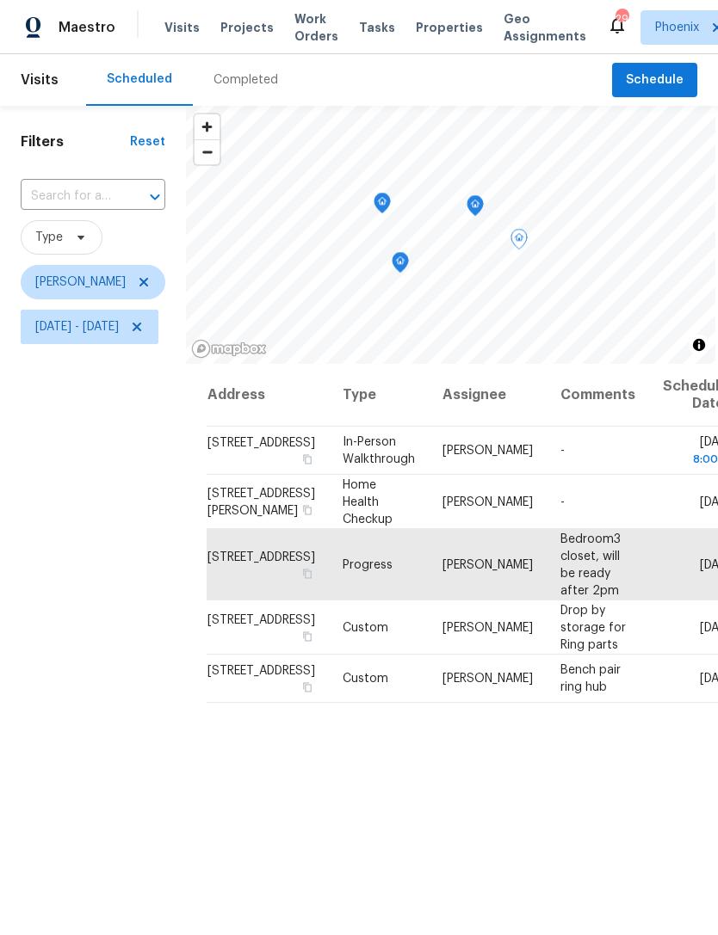
click at [483, 209] on icon "Map marker" at bounding box center [474, 206] width 15 height 20
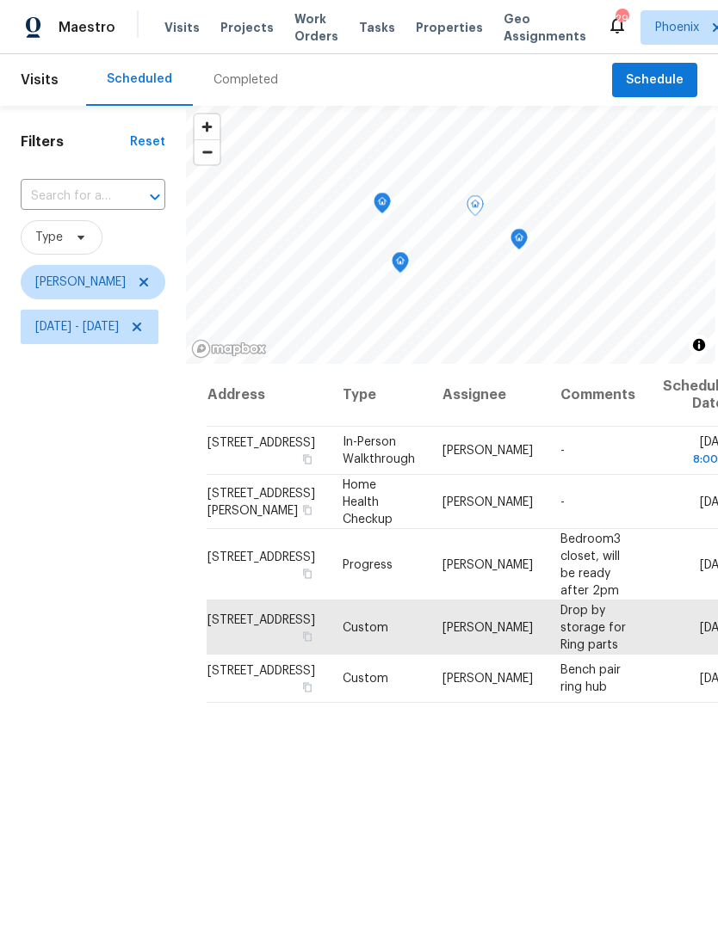
click at [409, 267] on icon "Map marker" at bounding box center [400, 263] width 17 height 22
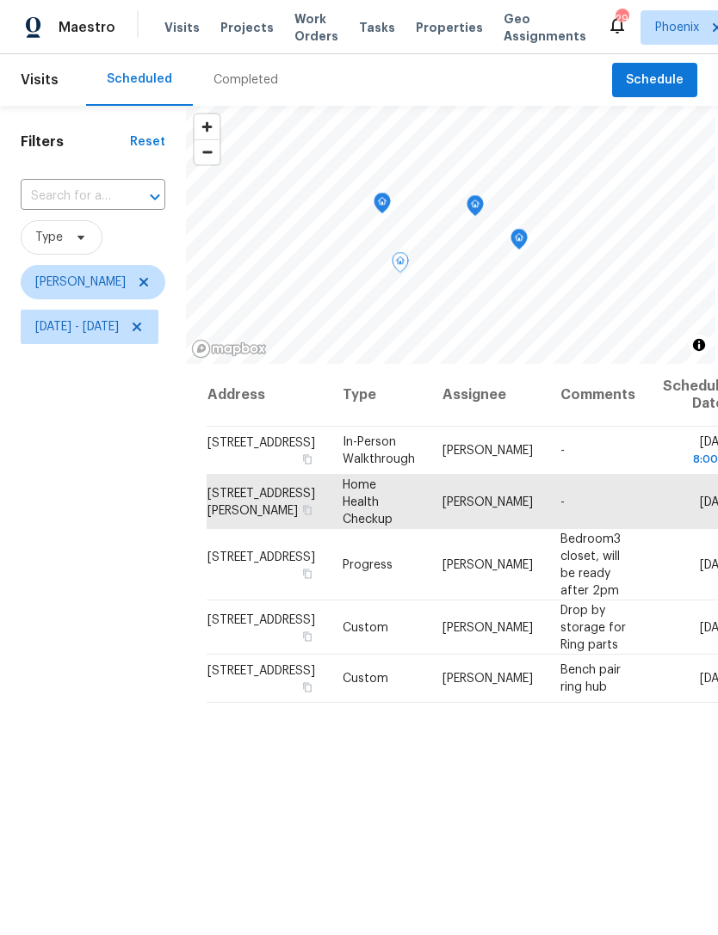
click at [390, 201] on icon "Map marker" at bounding box center [381, 204] width 15 height 20
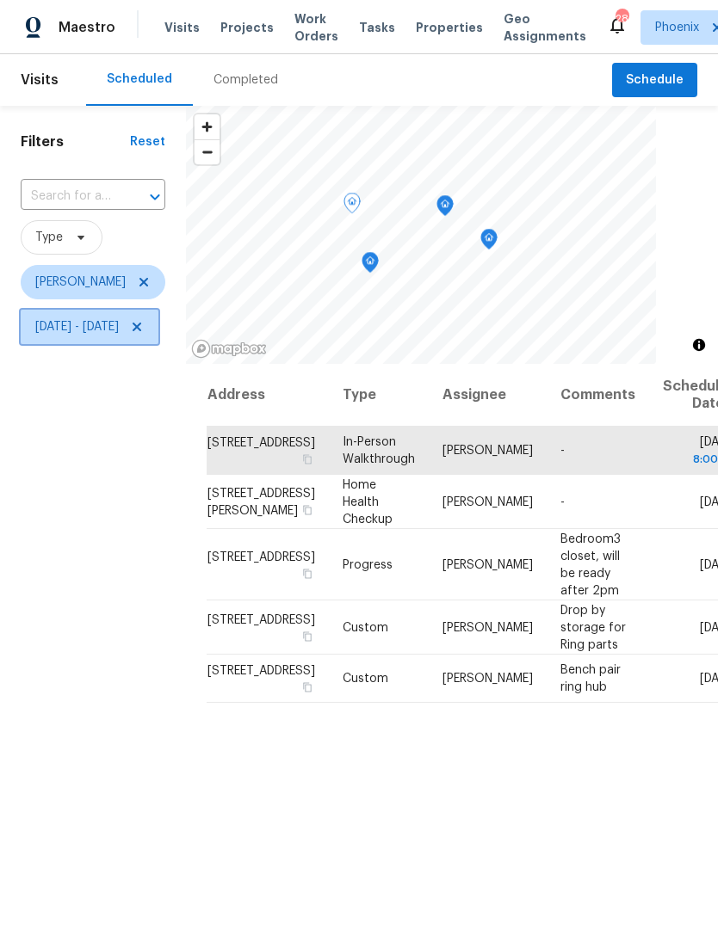
click at [158, 338] on span "Mon, Oct 06 - Mon, Oct 06" at bounding box center [90, 327] width 138 height 34
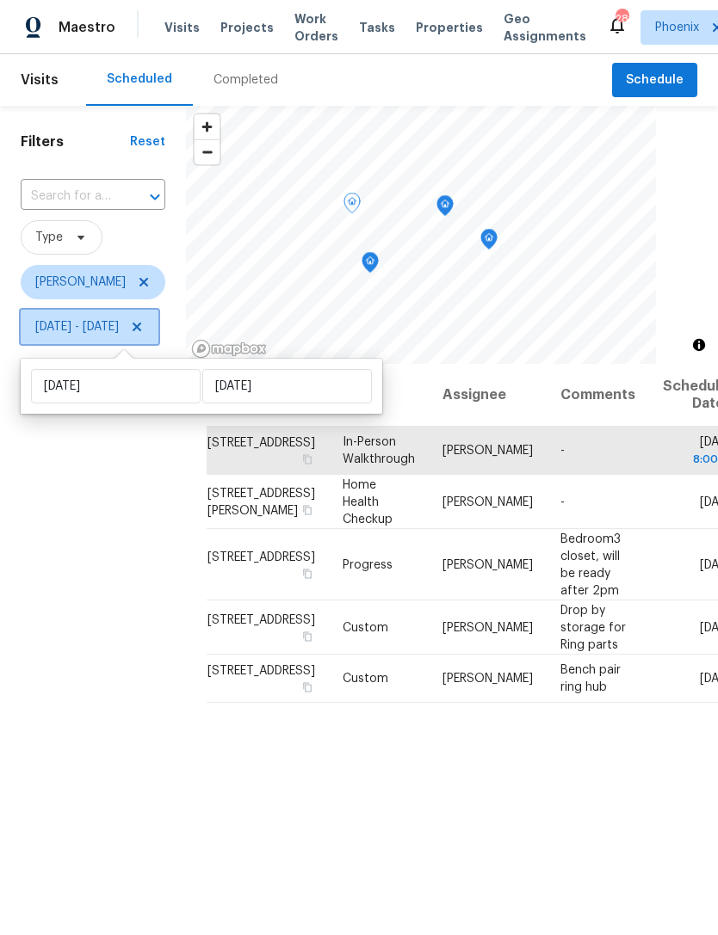
click at [144, 330] on icon at bounding box center [137, 327] width 14 height 14
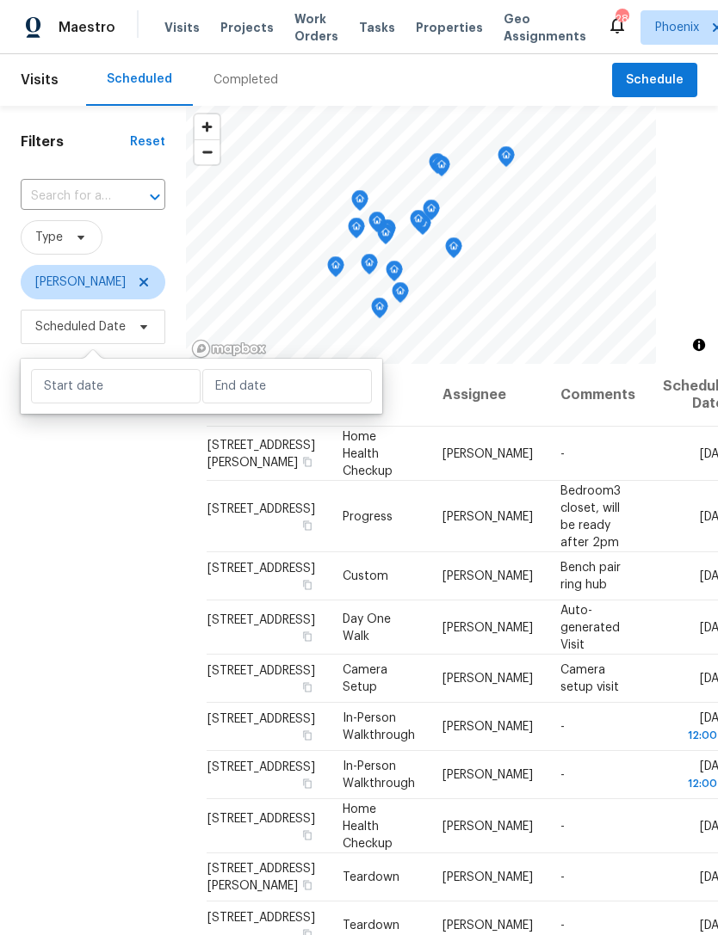
click at [81, 675] on div "Filters Reset ​ Type Brian Borntrager Scheduled Date" at bounding box center [93, 609] width 186 height 1007
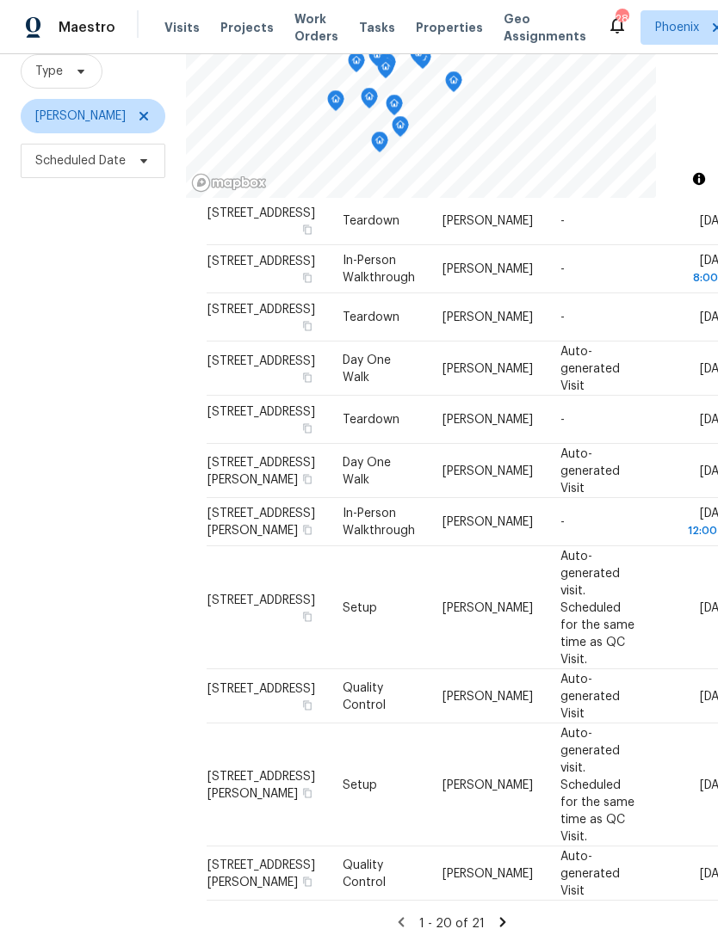
scroll to position [545, 0]
click at [0, 0] on icon at bounding box center [0, 0] width 0 height 0
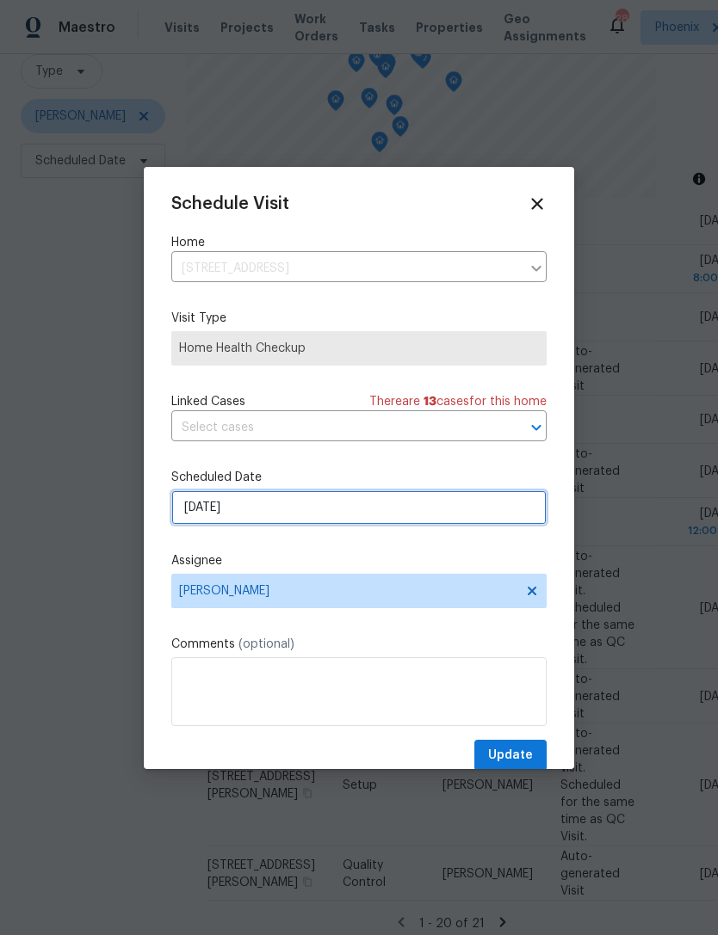
click at [324, 508] on input "10/7/2025" at bounding box center [358, 508] width 375 height 34
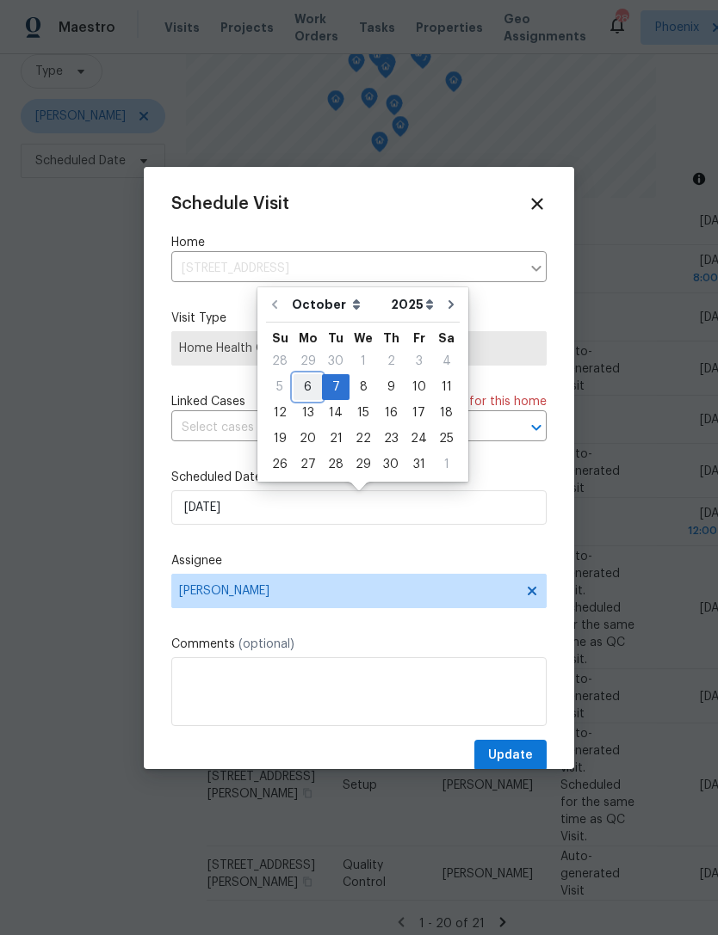
click at [300, 382] on div "6" at bounding box center [307, 387] width 28 height 24
type input "[DATE]"
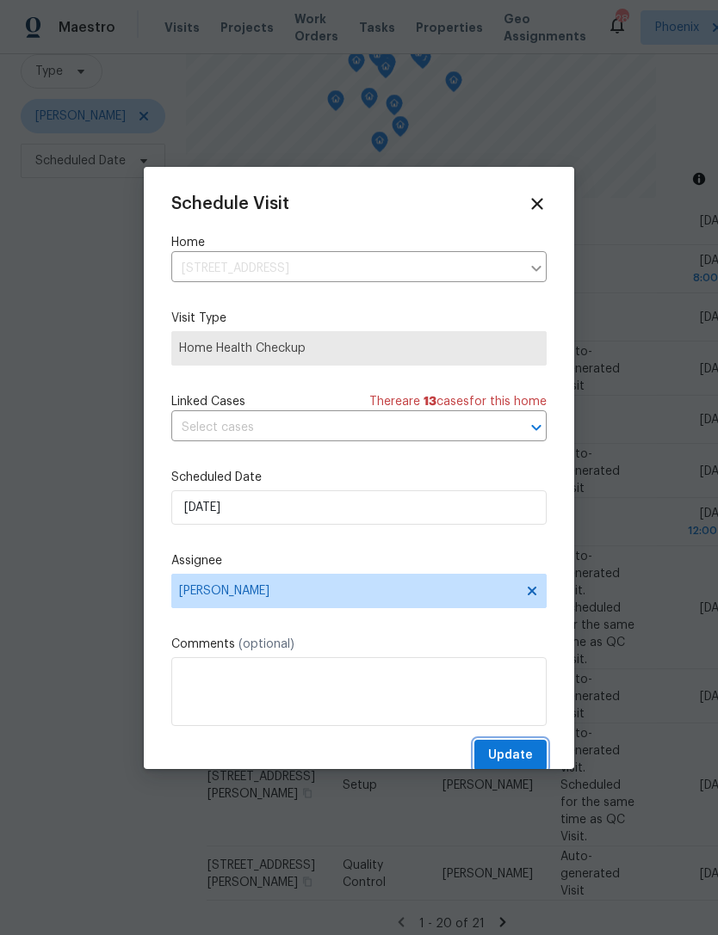
click at [522, 761] on span "Update" at bounding box center [510, 756] width 45 height 22
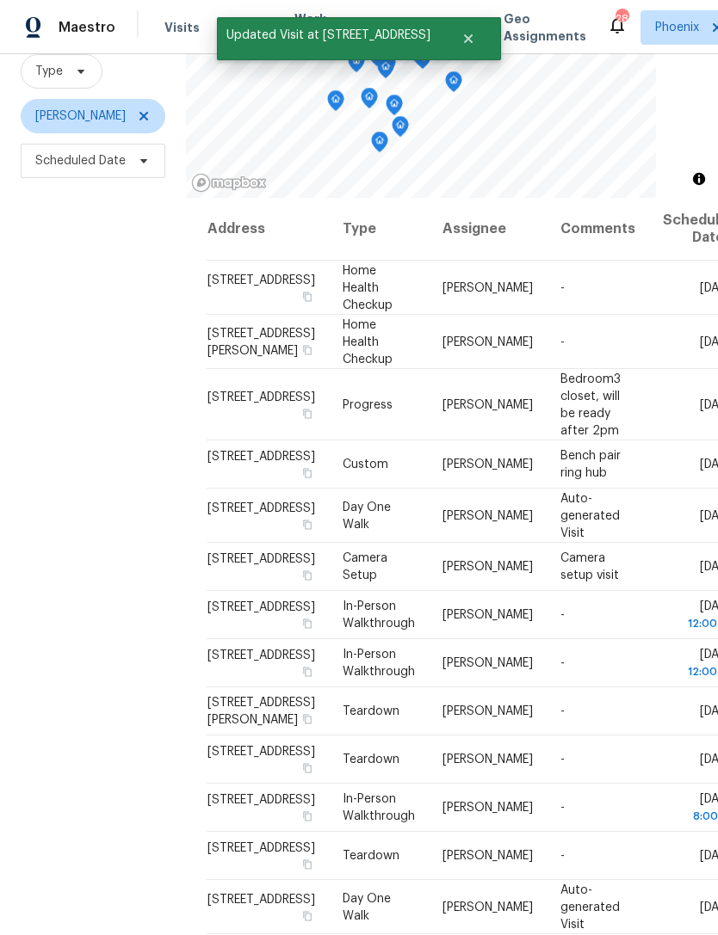
scroll to position [0, 0]
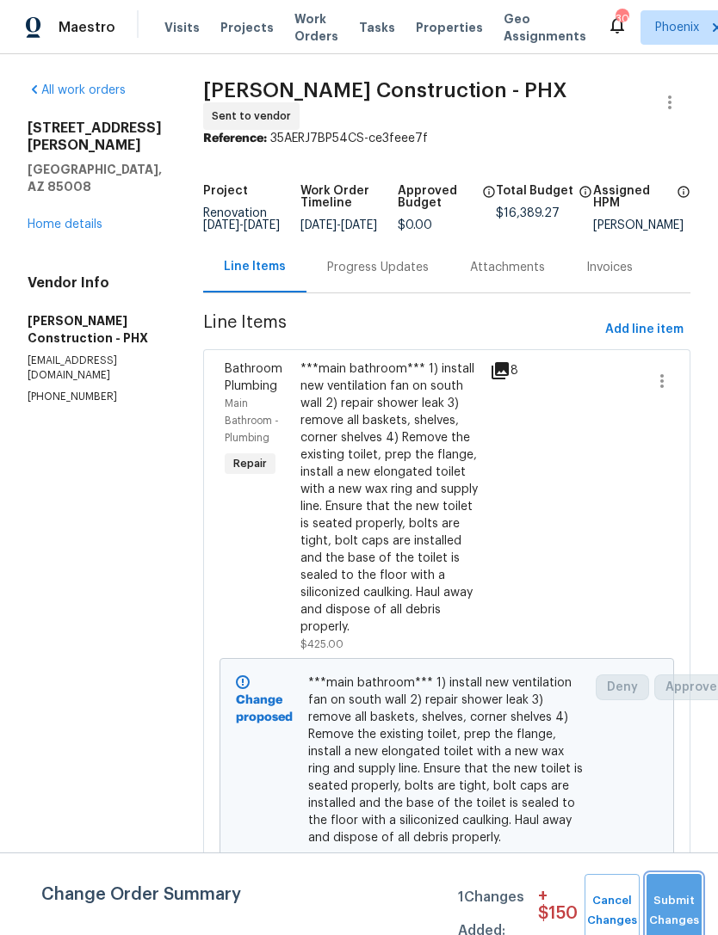
click at [682, 907] on button "Submit Changes" at bounding box center [673, 911] width 55 height 74
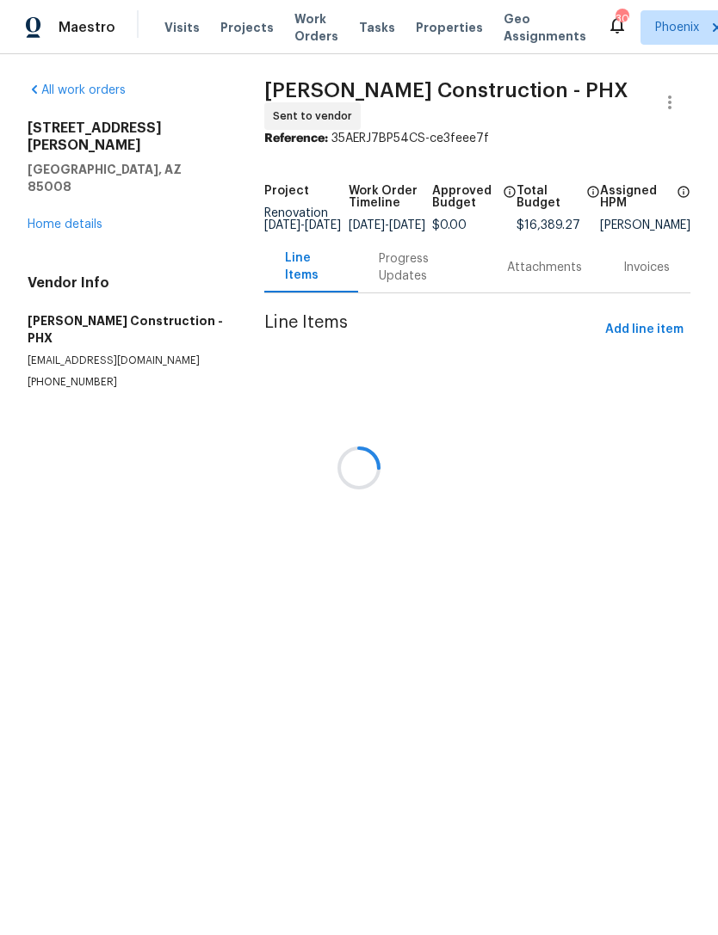
click at [70, 195] on div at bounding box center [359, 467] width 718 height 935
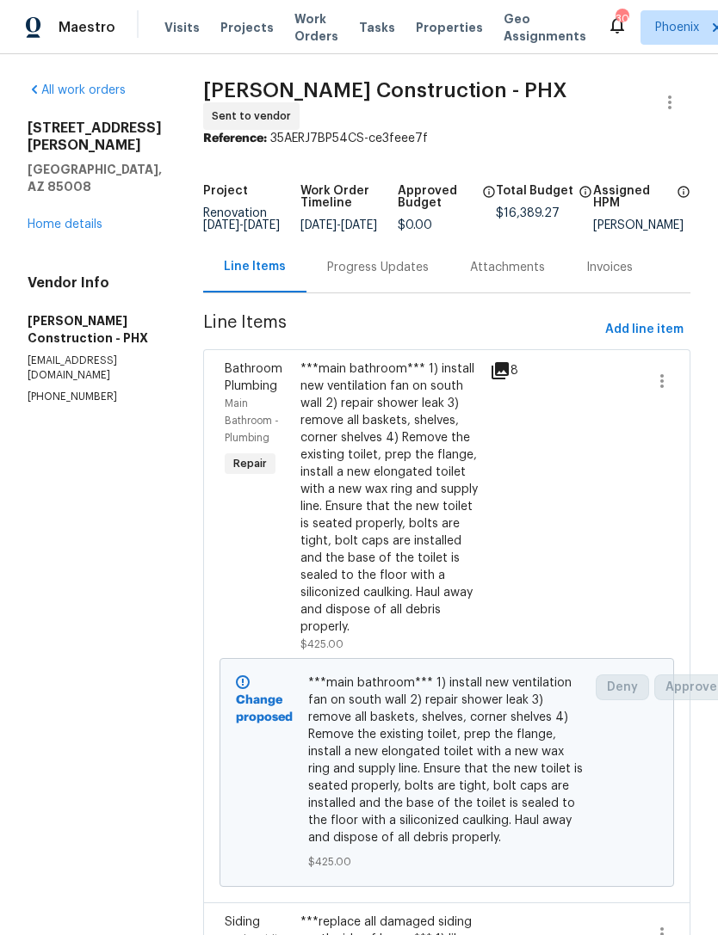
click at [56, 206] on div "All work orders [STREET_ADDRESS][PERSON_NAME] Home details Vendor Info [PERSON_…" at bounding box center [95, 243] width 134 height 323
click at [46, 219] on link "Home details" at bounding box center [65, 225] width 75 height 12
